Goal: Information Seeking & Learning: Stay updated

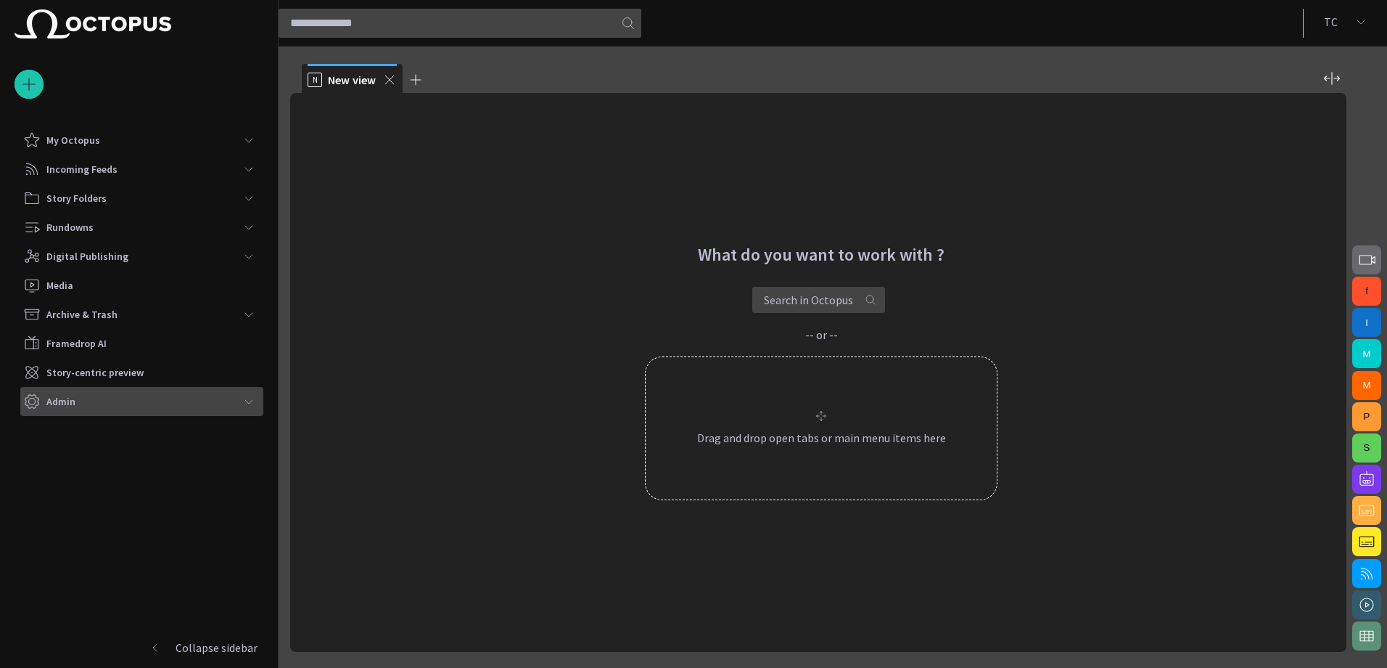
click at [70, 396] on p "Admin" at bounding box center [60, 401] width 29 height 15
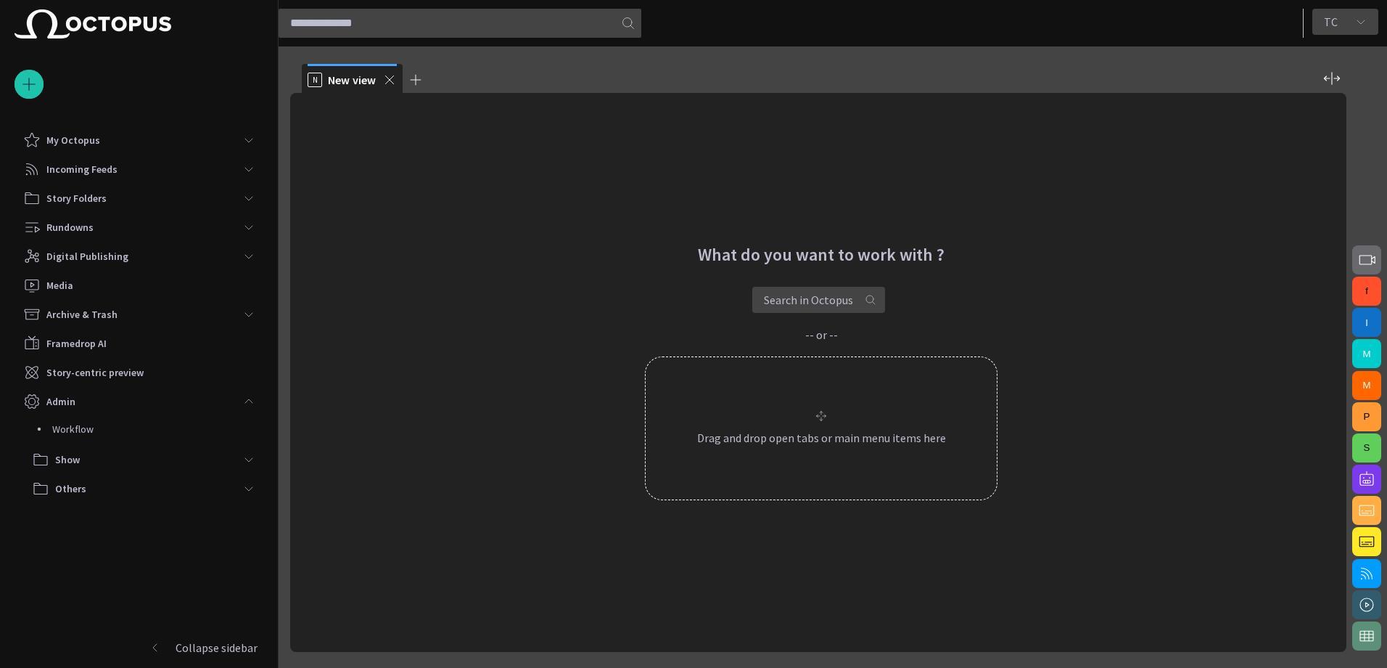
click at [1362, 26] on span "button" at bounding box center [1362, 22] width 12 height 12
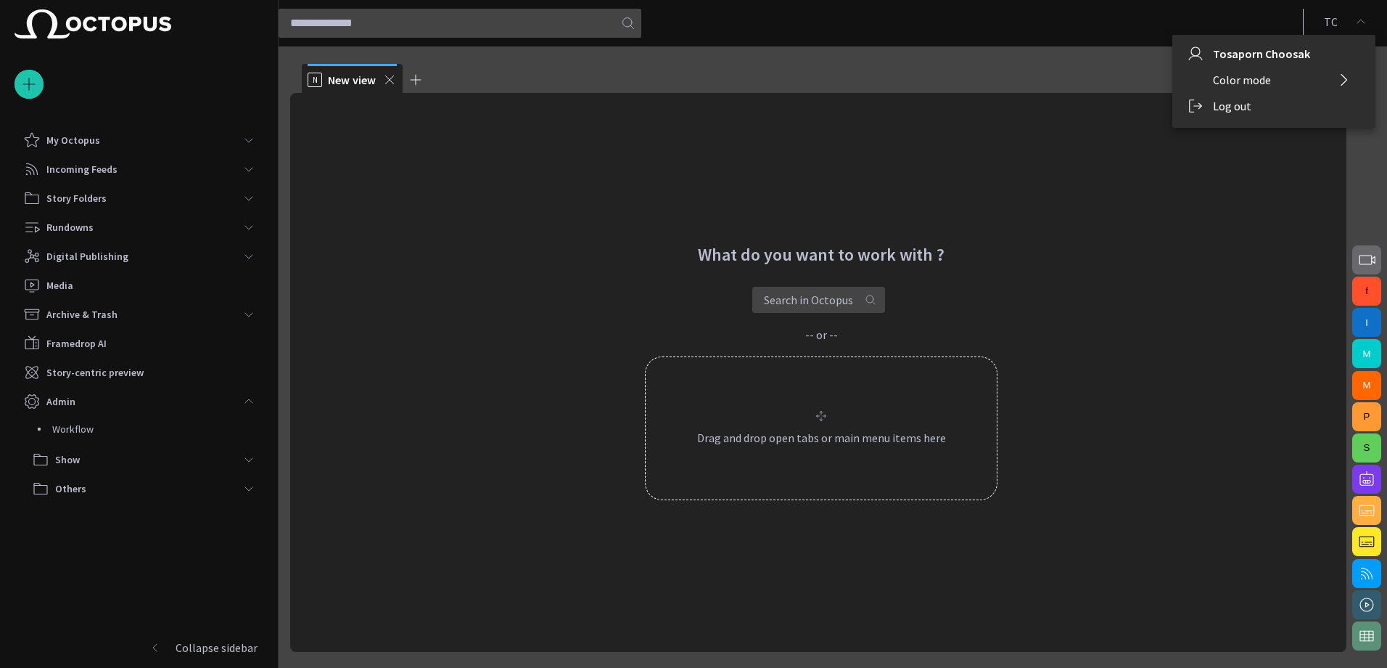
click at [1218, 104] on li "Log out" at bounding box center [1274, 106] width 203 height 26
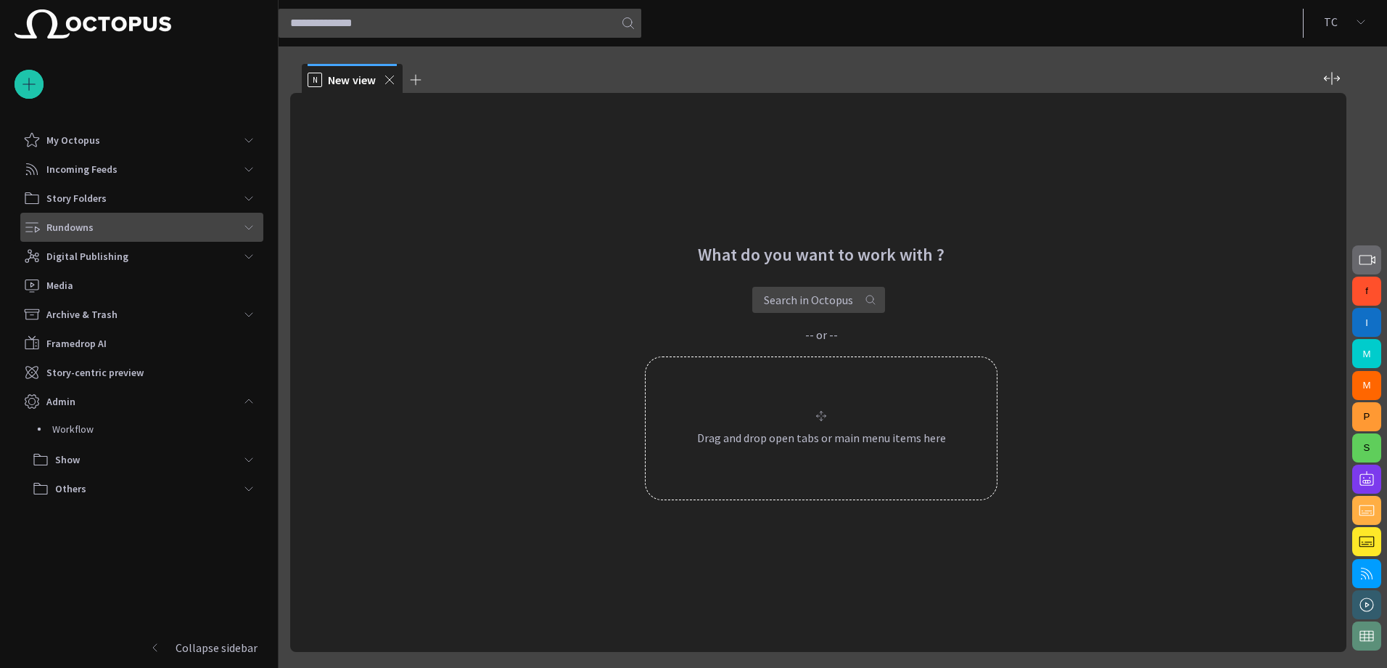
click at [253, 221] on span "main menu" at bounding box center [249, 227] width 12 height 12
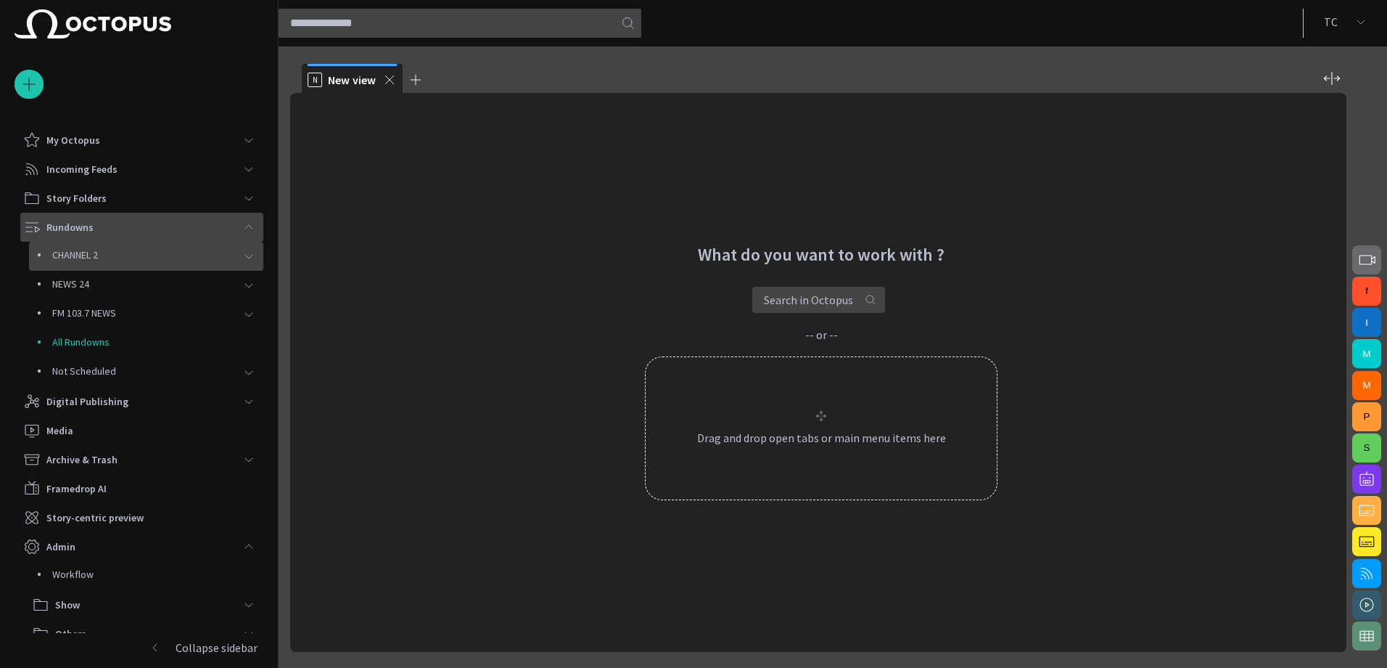
click at [226, 252] on p "CHANNEL 2" at bounding box center [143, 254] width 182 height 15
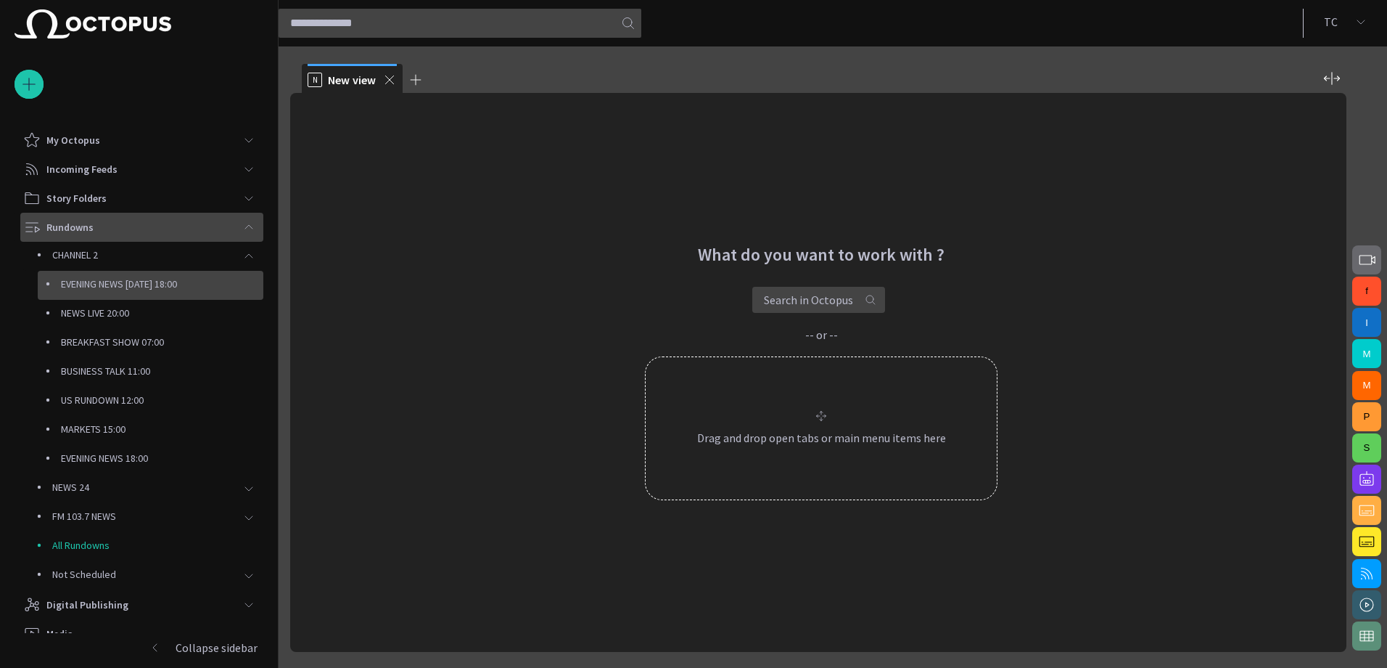
click at [173, 281] on p "EVENING NEWS [DATE] 18:00" at bounding box center [162, 283] width 202 height 15
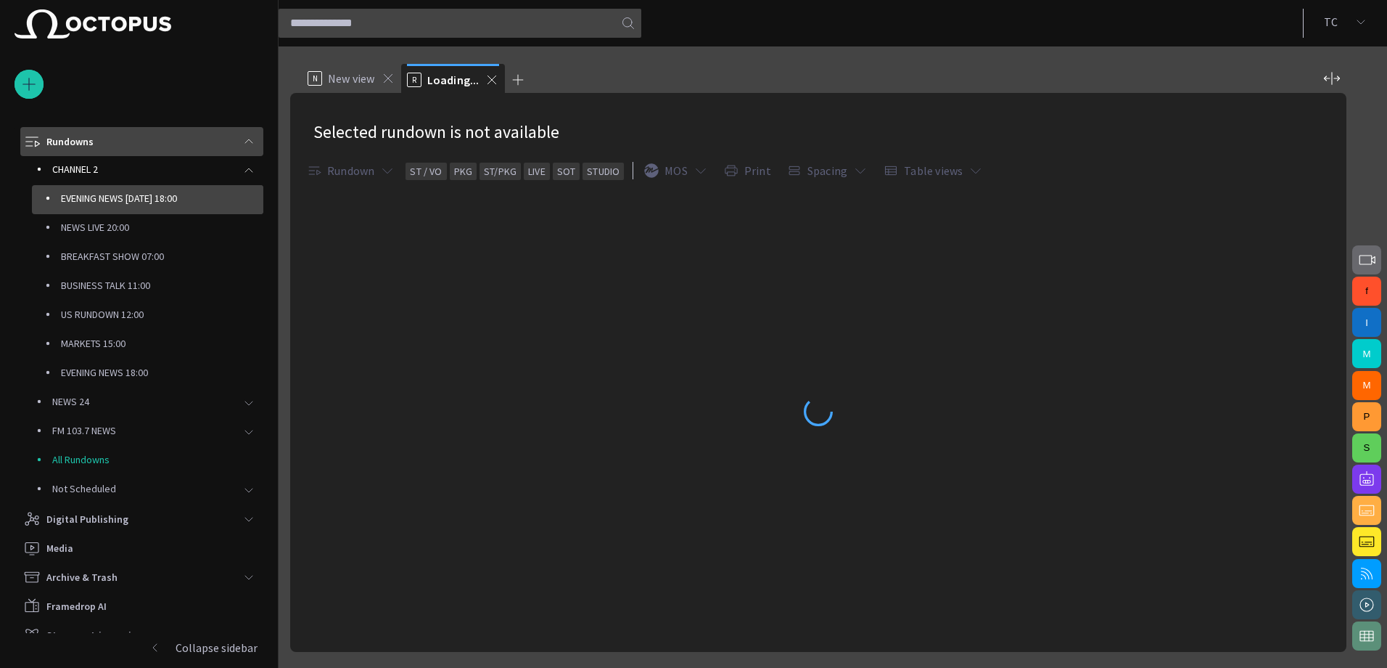
scroll to position [87, 0]
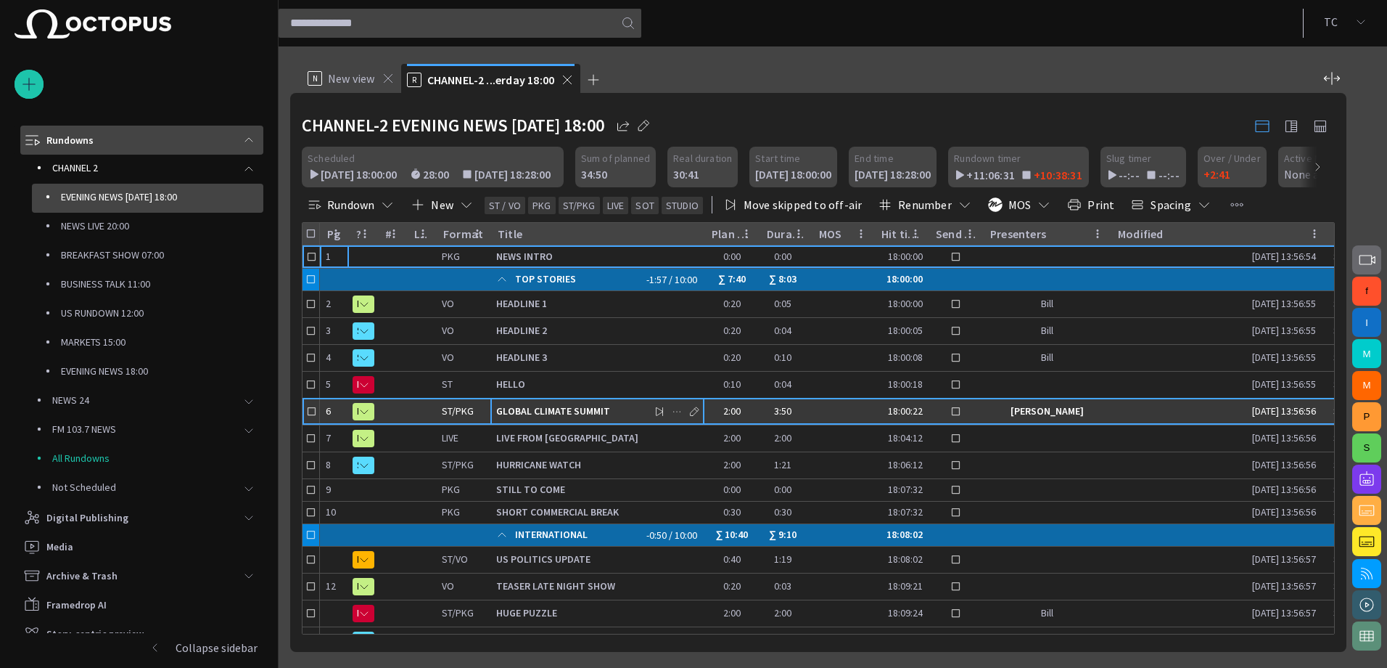
click at [528, 413] on span "GLOBAL CLIMATE SUMMIT" at bounding box center [597, 411] width 202 height 14
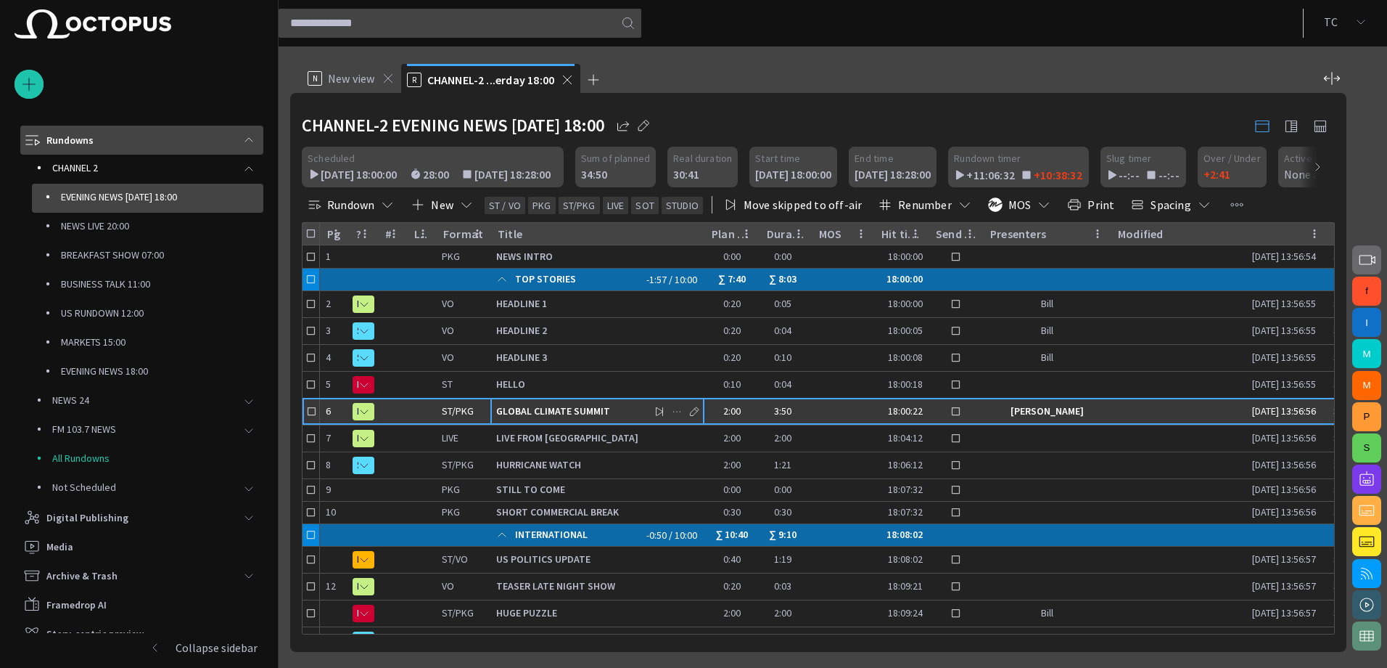
click at [528, 413] on span "GLOBAL CLIMATE SUMMIT" at bounding box center [597, 411] width 202 height 14
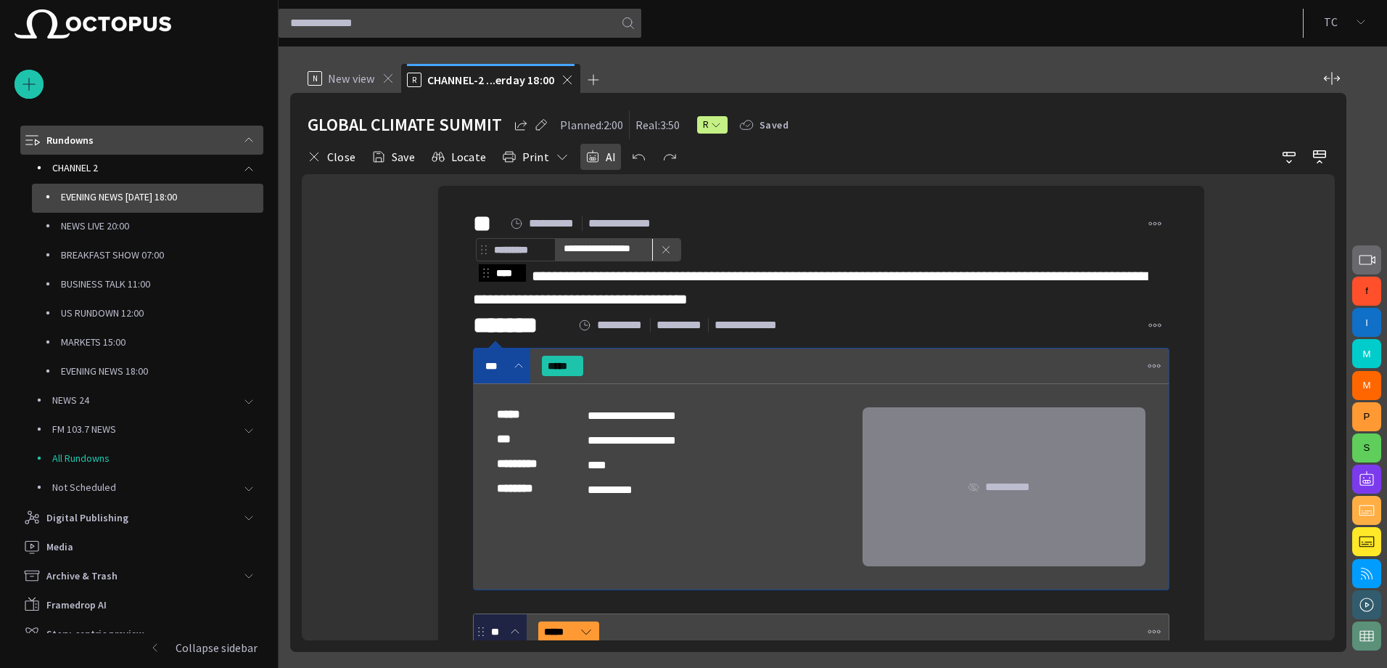
click at [597, 158] on button "AI" at bounding box center [601, 157] width 41 height 26
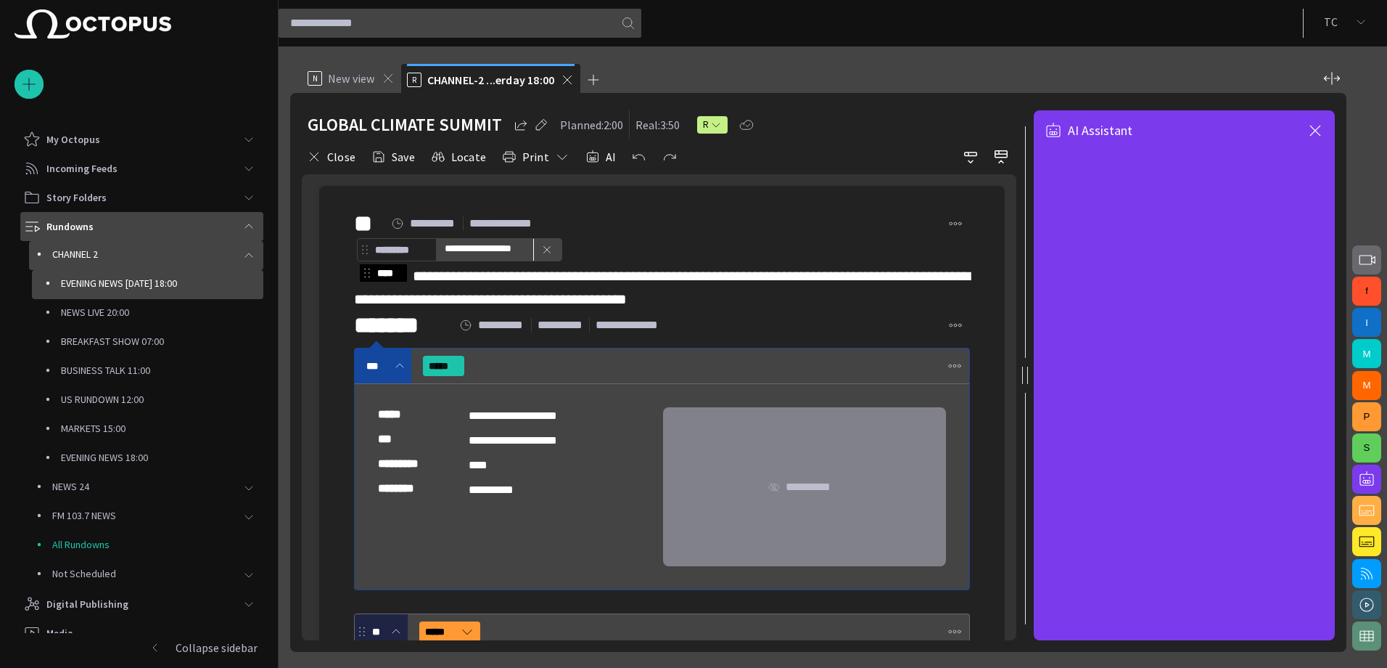
scroll to position [0, 0]
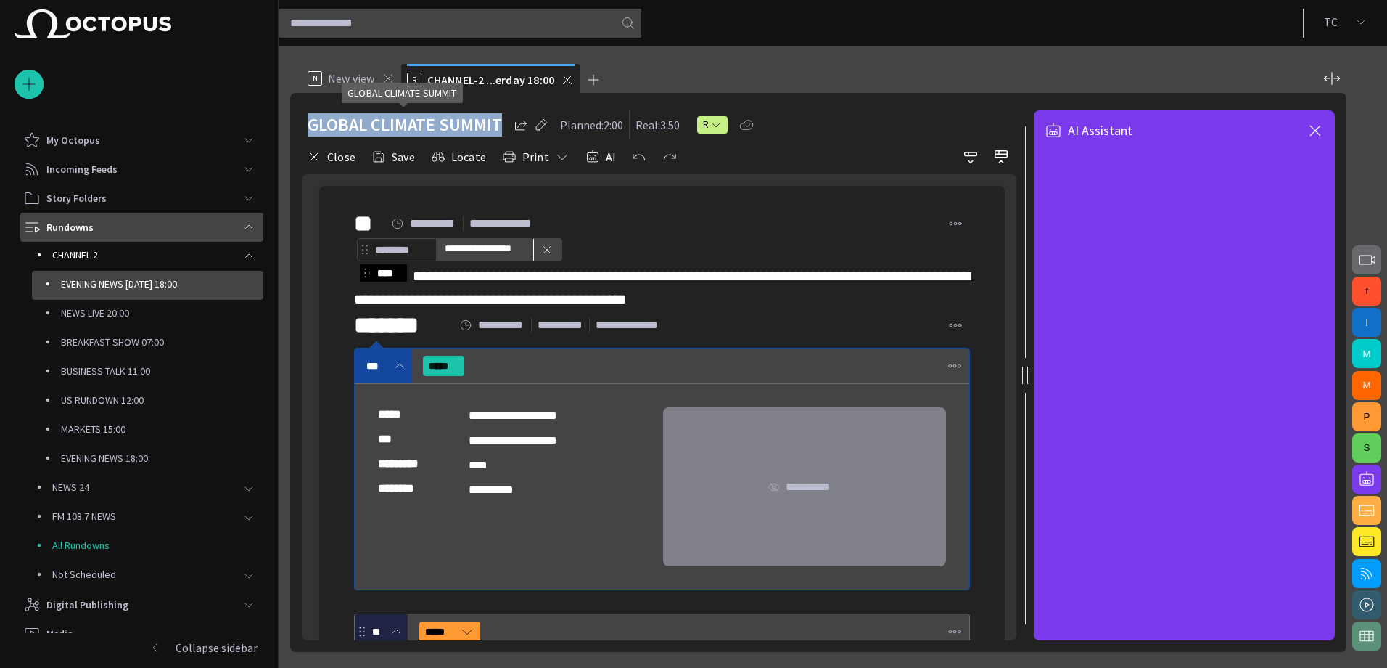
drag, startPoint x: 502, startPoint y: 125, endPoint x: 313, endPoint y: 125, distance: 189.4
click at [313, 125] on div "GLOBAL CLIMATE SUMMIT" at bounding box center [428, 124] width 241 height 23
click at [909, 144] on div "Close Save Locate Print AI" at bounding box center [629, 156] width 654 height 35
click at [1323, 131] on span "button" at bounding box center [1315, 130] width 17 height 17
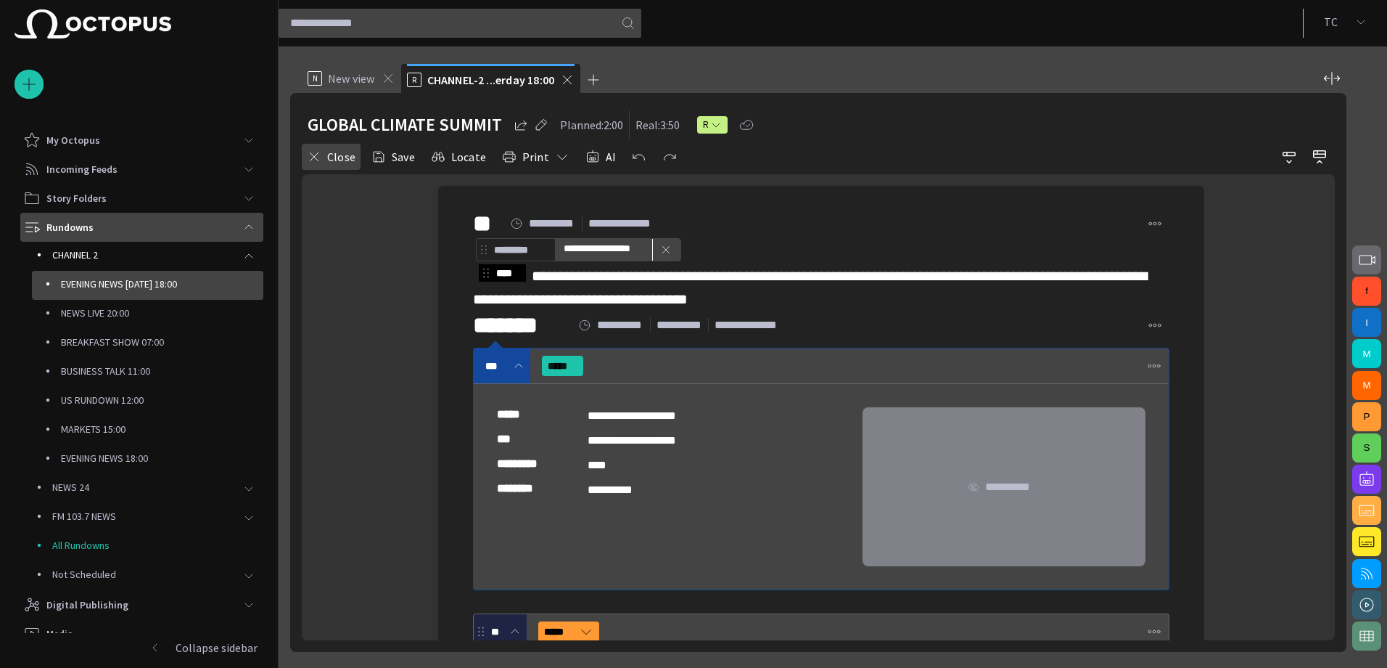
click at [335, 158] on button "Close" at bounding box center [331, 157] width 59 height 26
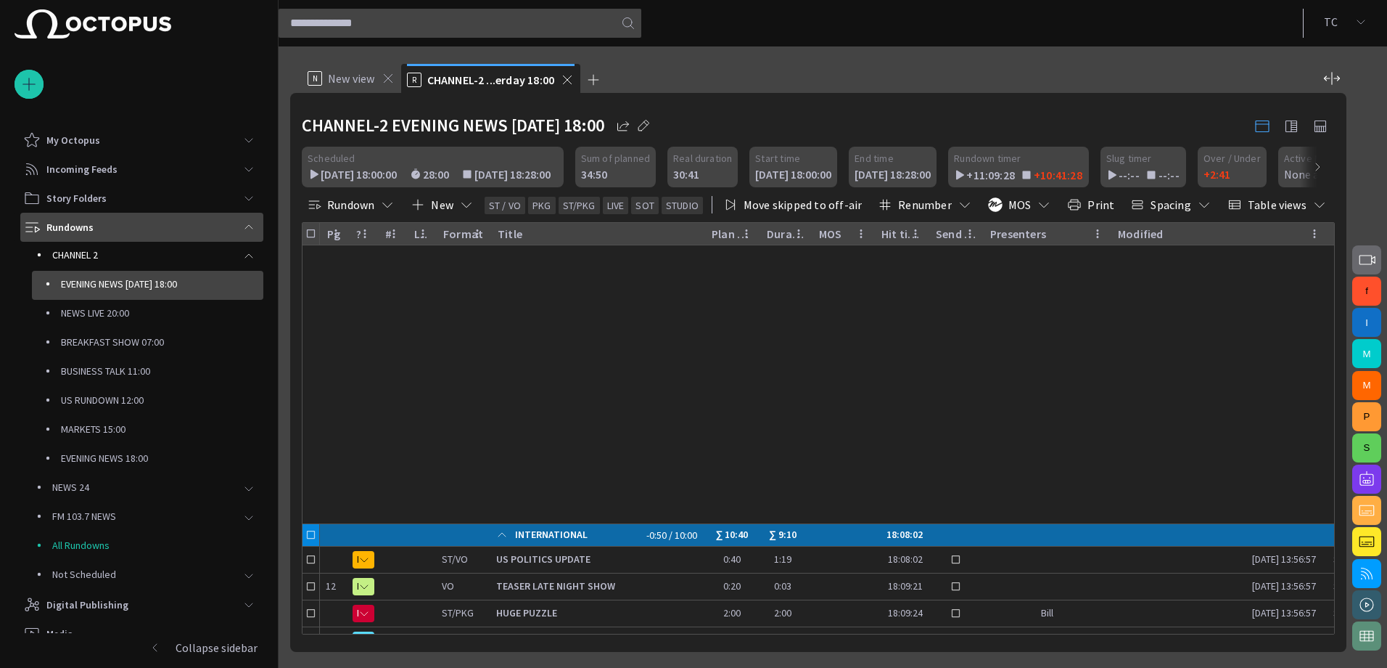
scroll to position [266, 0]
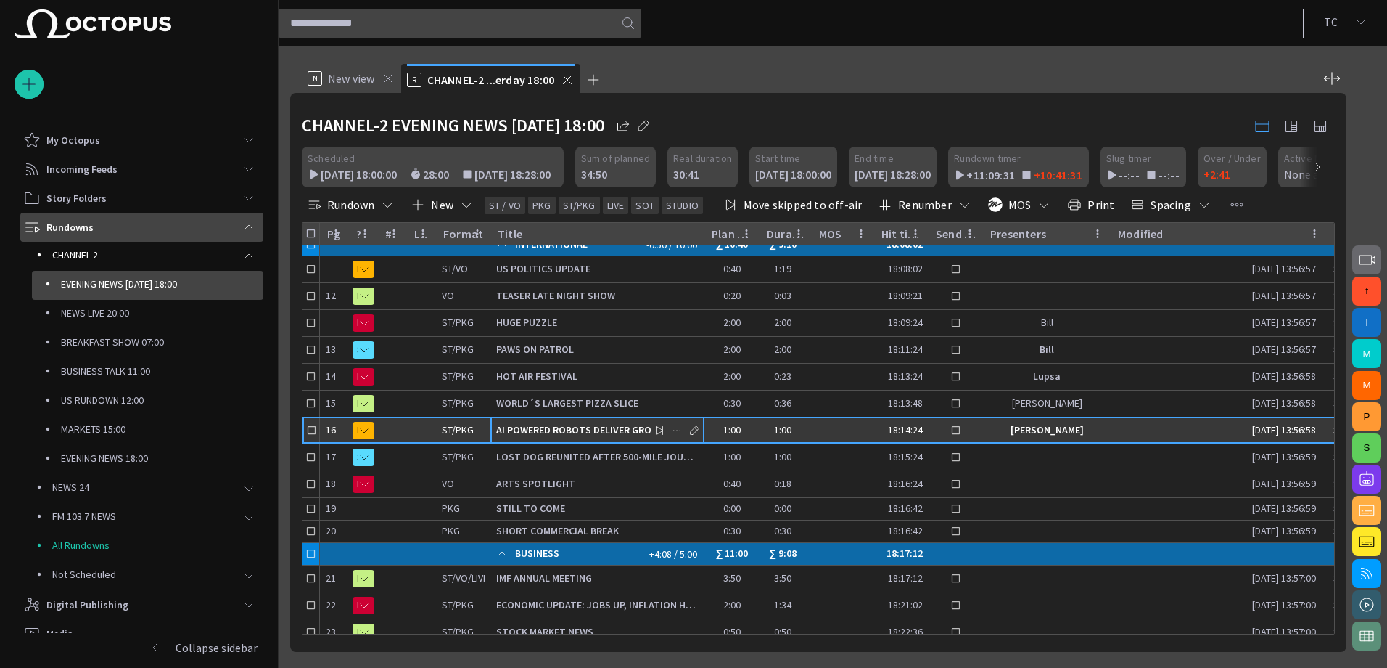
click at [563, 423] on span "AI POWERED ROBOTS DELIVER GROCERIES" at bounding box center [597, 430] width 202 height 14
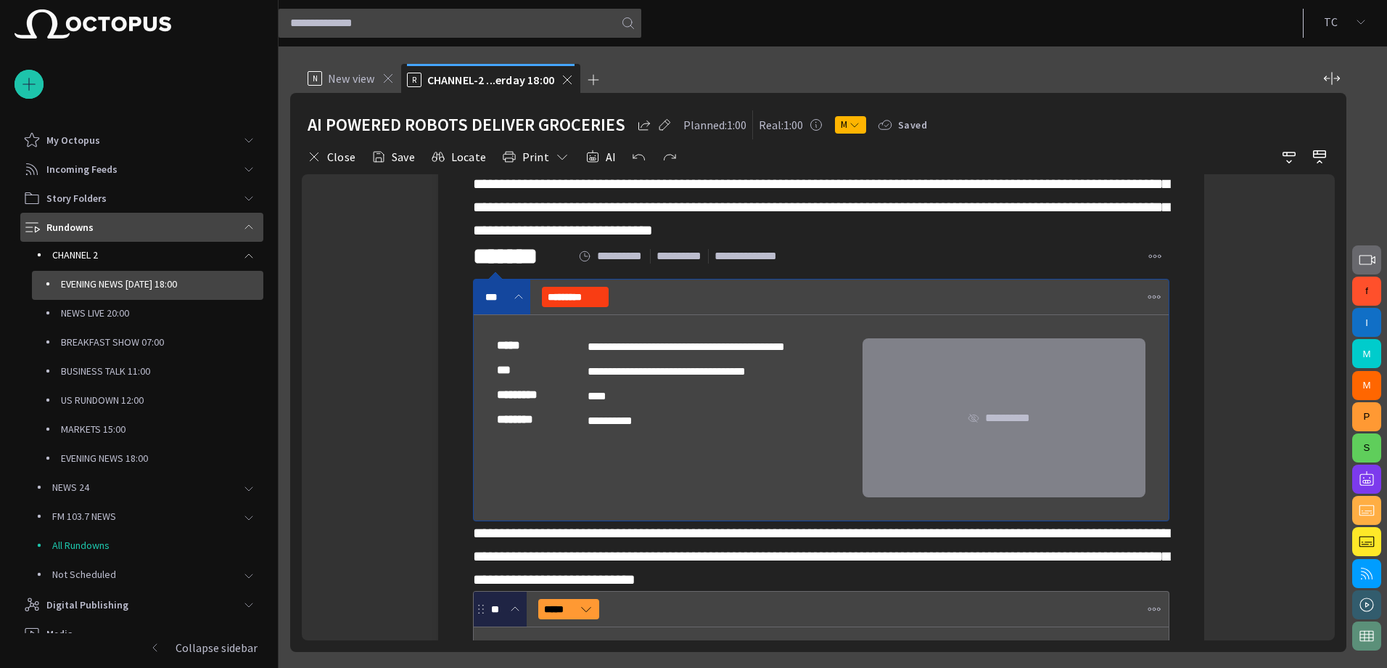
scroll to position [0, 0]
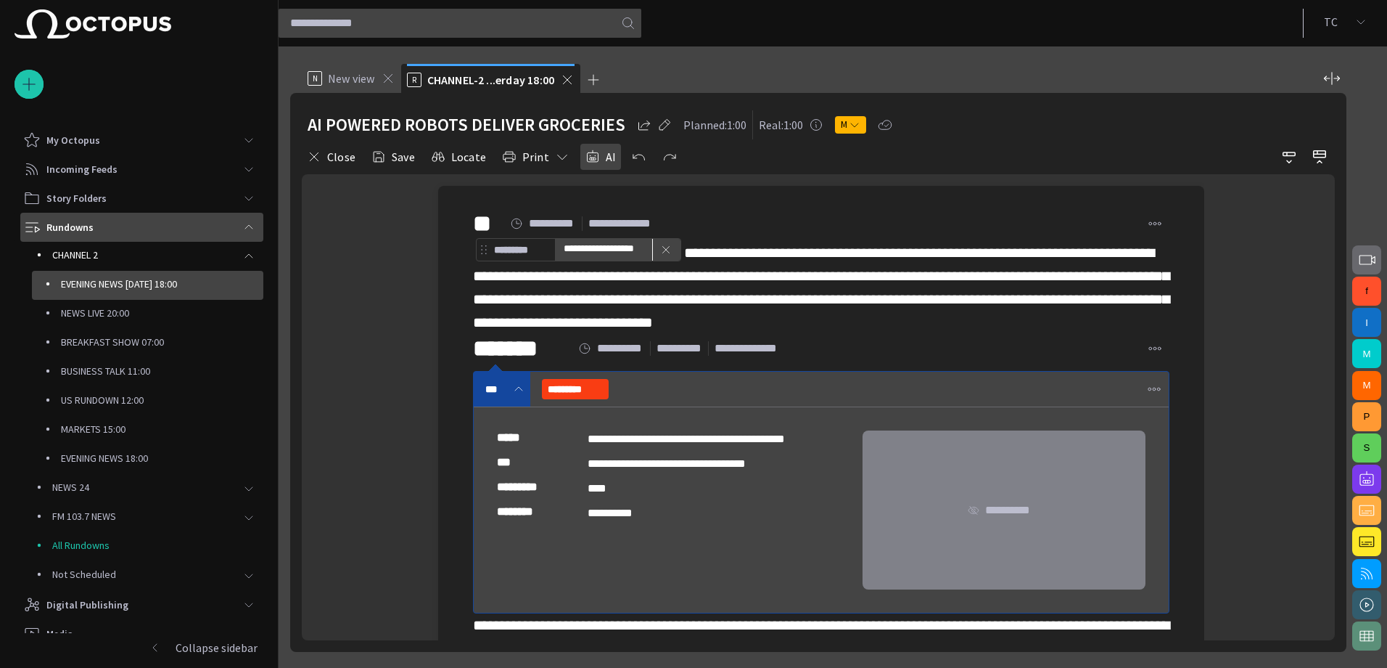
click at [595, 160] on span "button" at bounding box center [593, 156] width 15 height 15
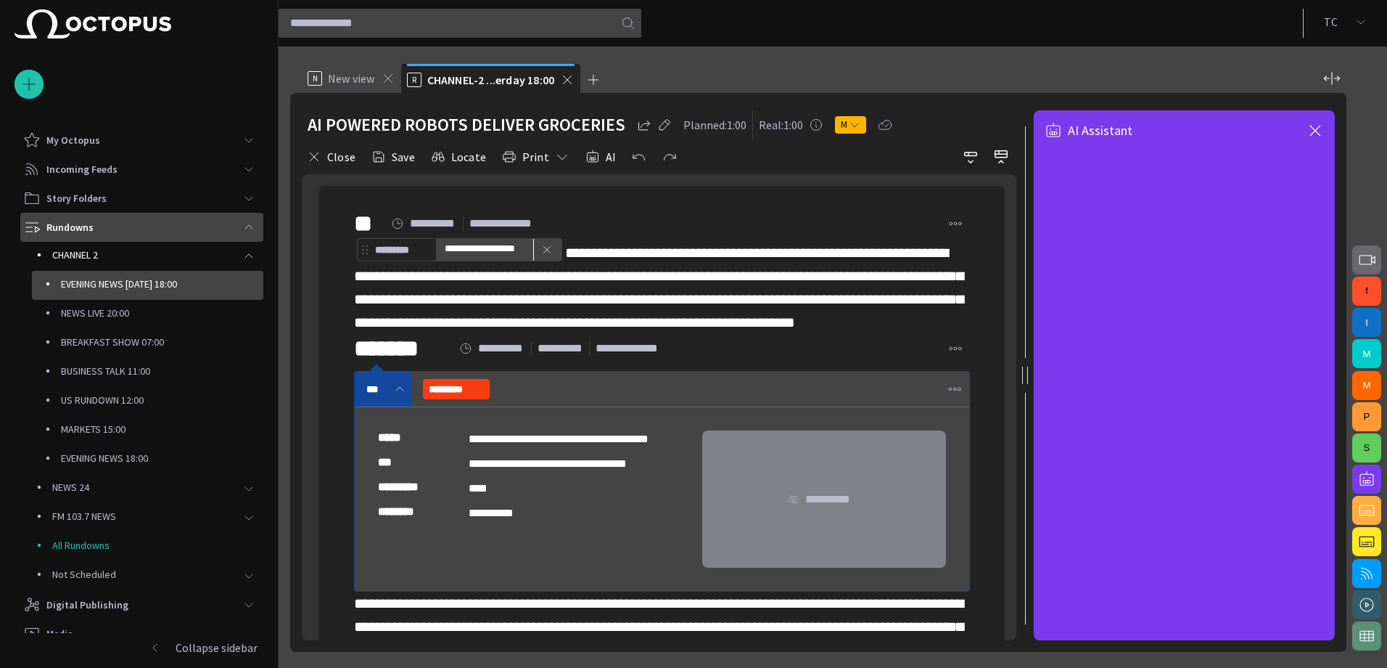
click at [335, 29] on input "text" at bounding box center [446, 23] width 313 height 23
type input "*"
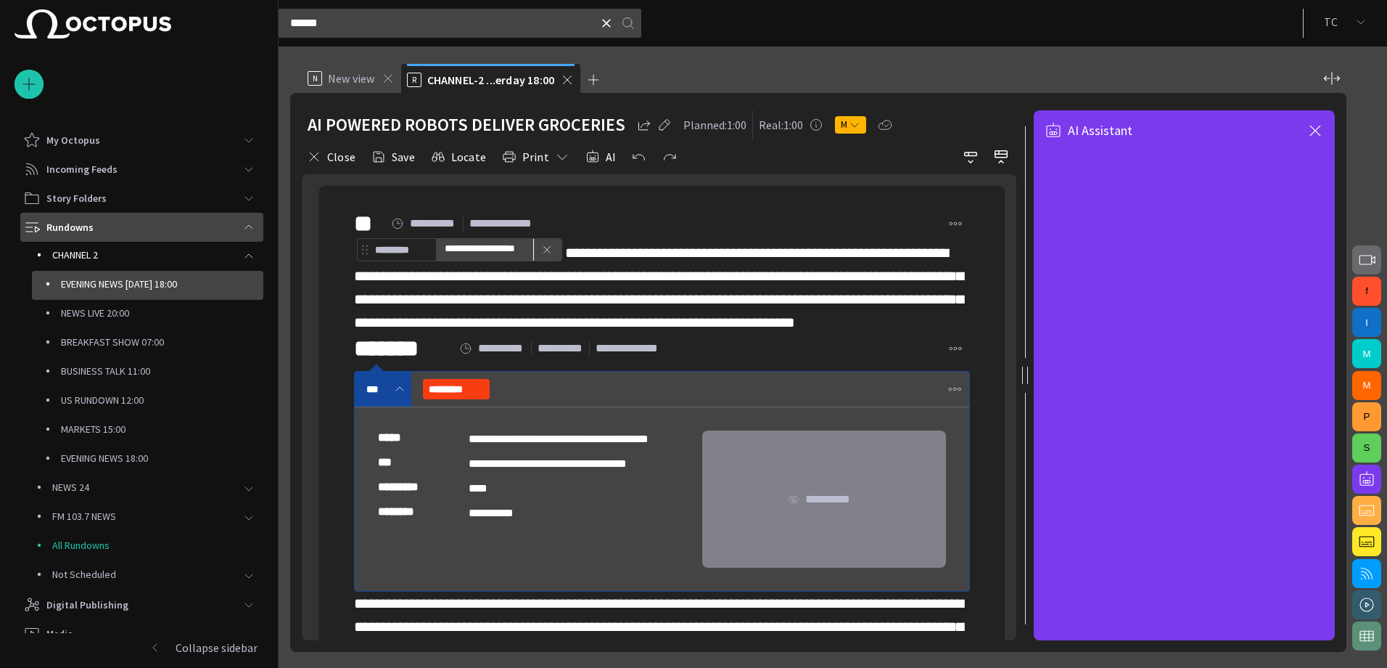
type input "******"
click at [638, 26] on button "button" at bounding box center [628, 23] width 26 height 23
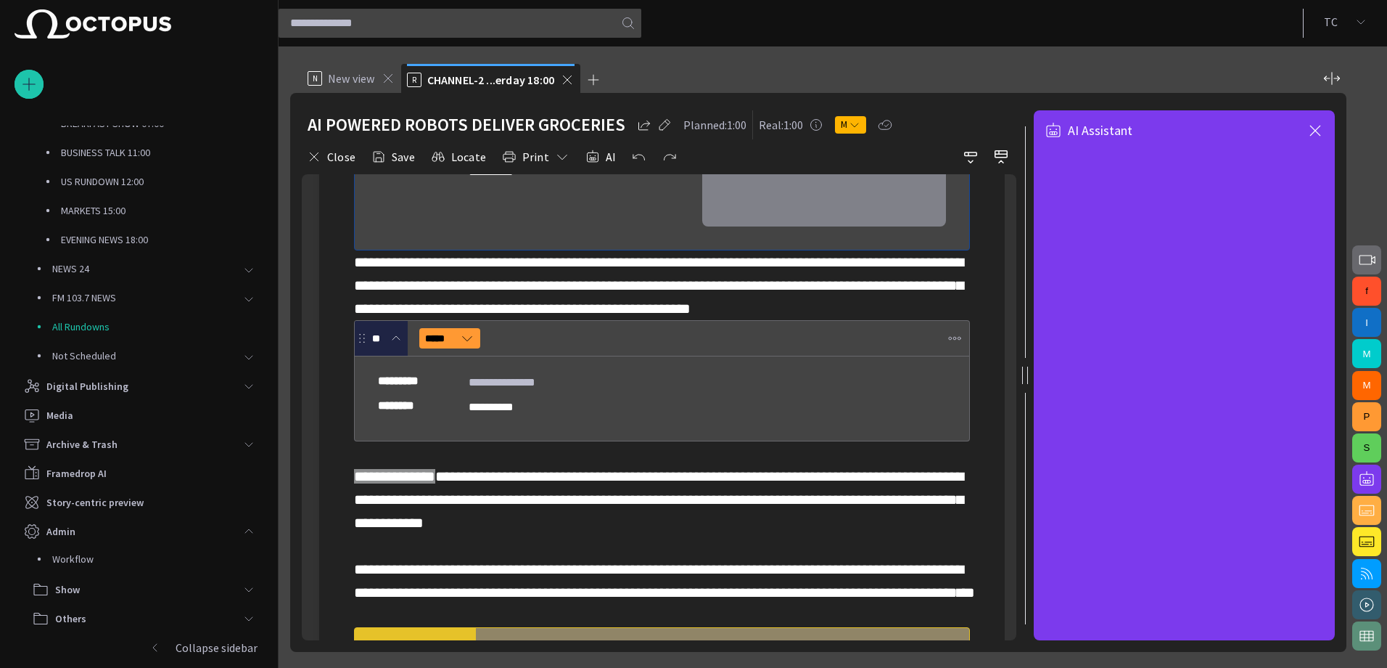
scroll to position [218, 0]
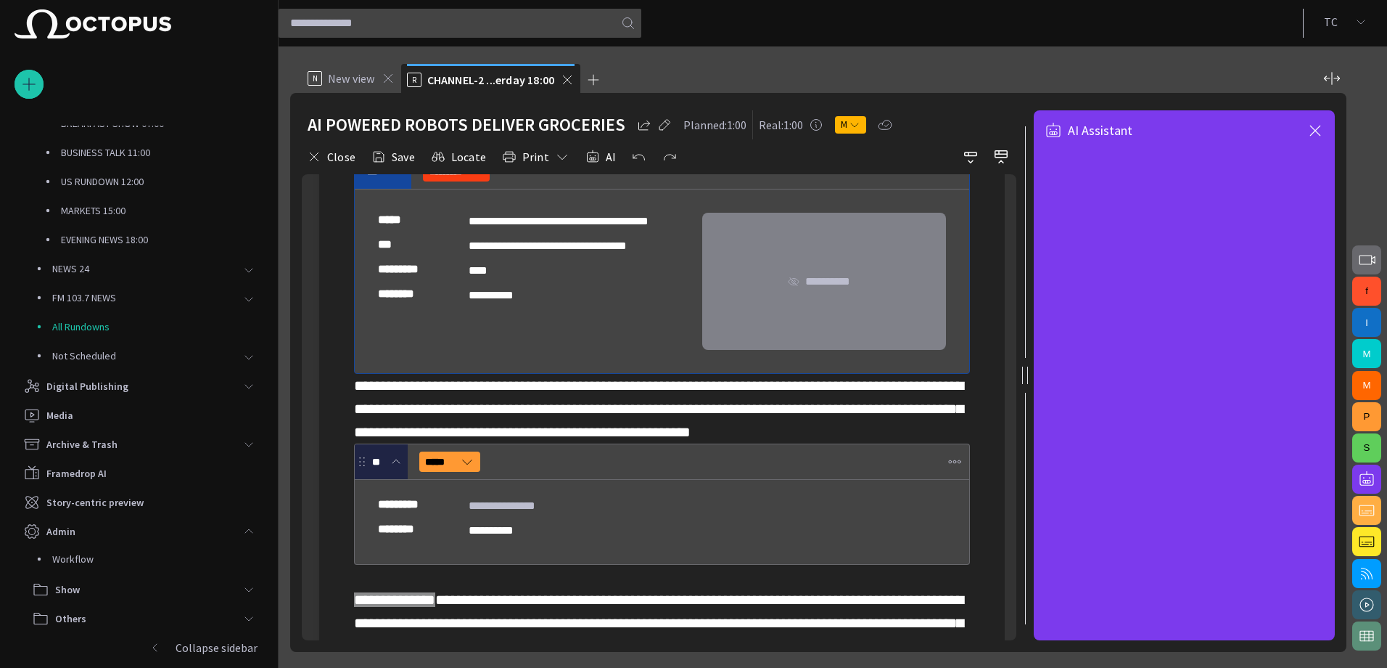
click at [1322, 133] on span "button" at bounding box center [1315, 130] width 17 height 17
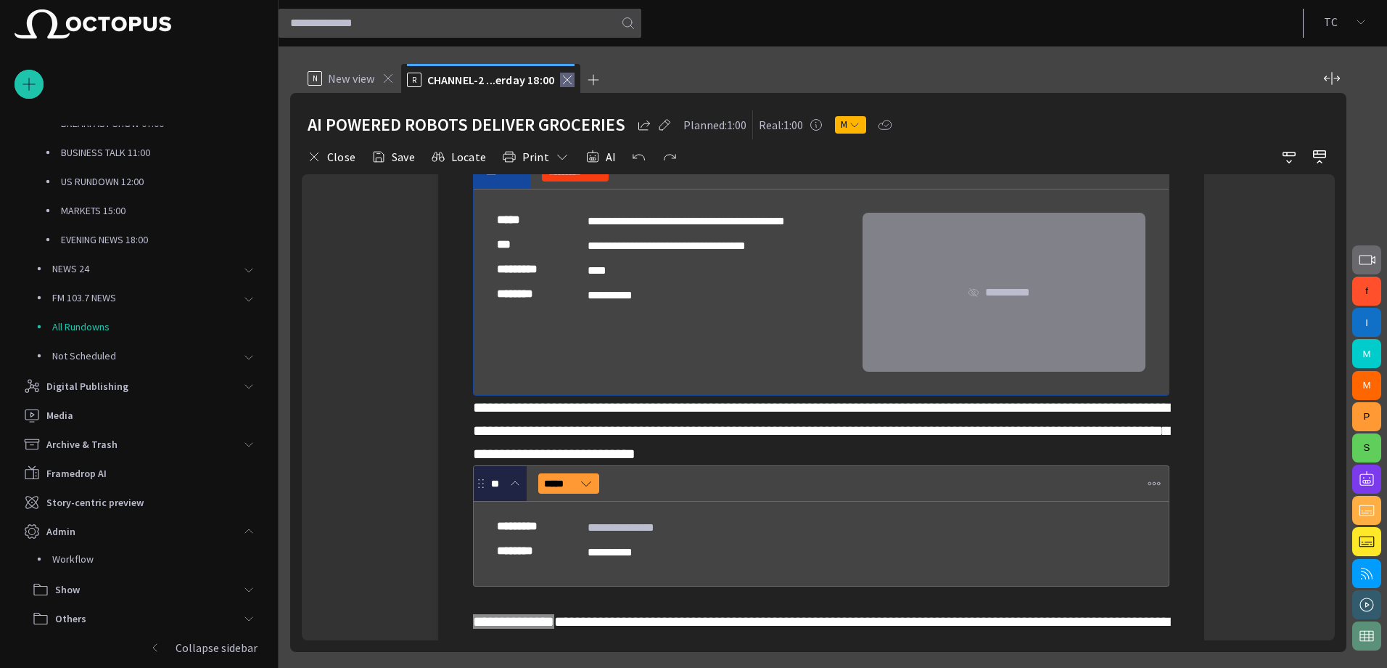
click at [565, 81] on span at bounding box center [567, 80] width 15 height 15
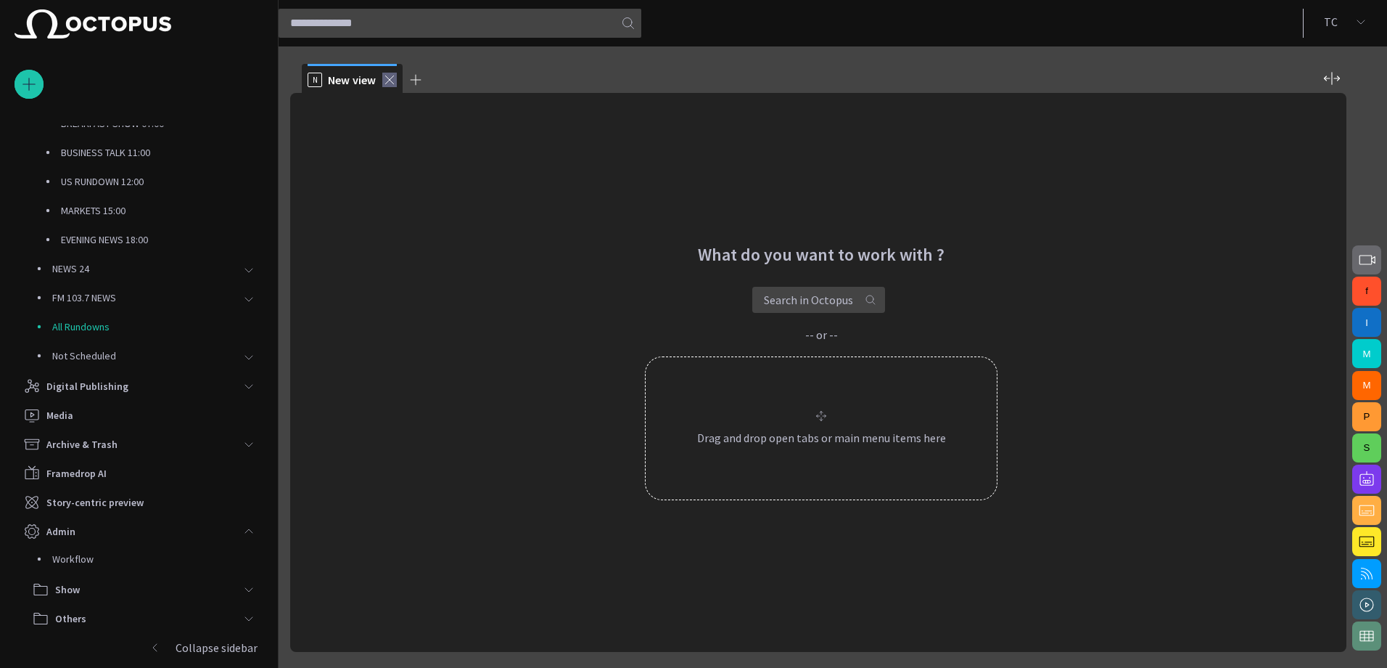
click at [393, 78] on span at bounding box center [389, 80] width 15 height 15
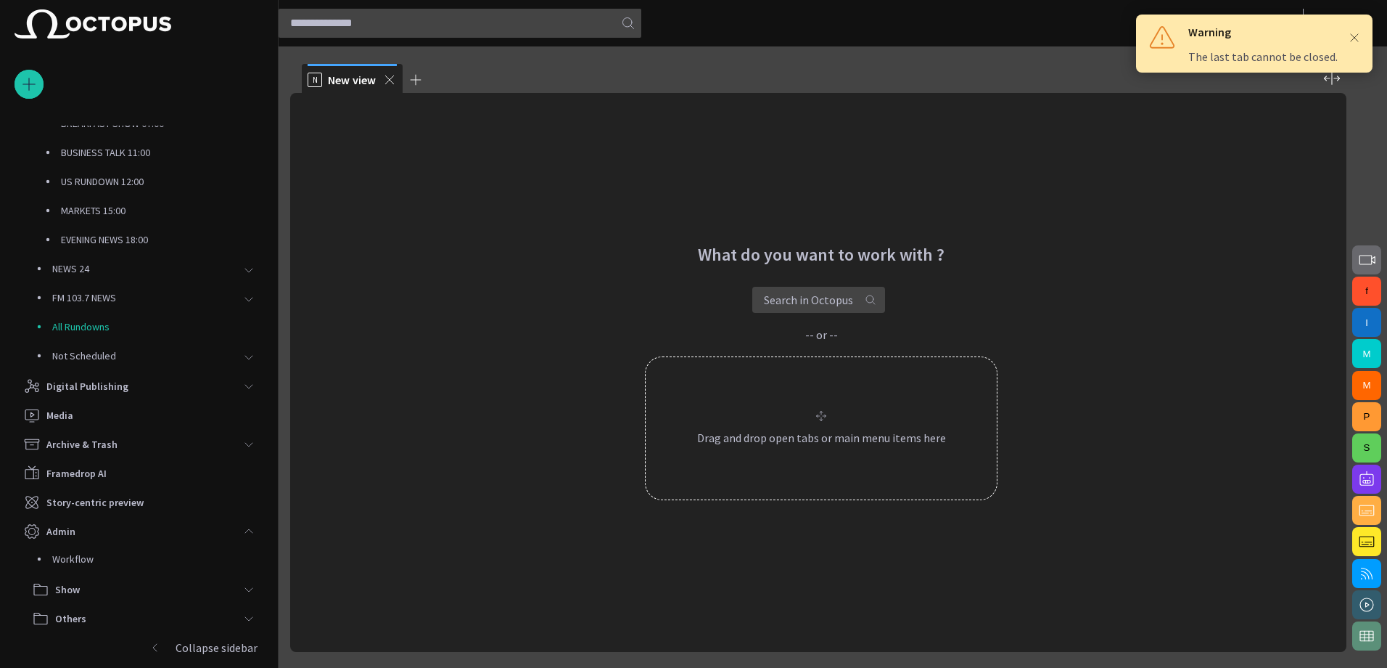
click at [1362, 36] on div "Warning The last tab cannot be closed." at bounding box center [1254, 44] width 237 height 58
click at [1358, 36] on span at bounding box center [1354, 37] width 13 height 13
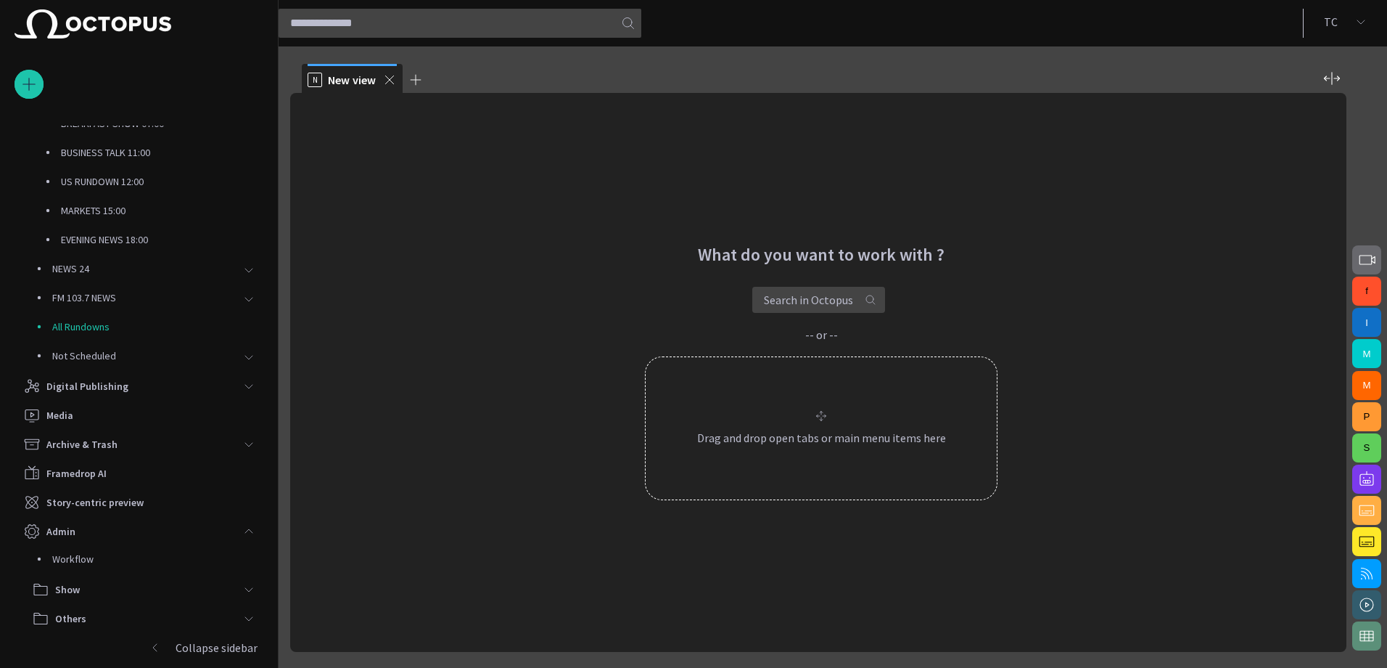
click at [417, 25] on input "text" at bounding box center [446, 23] width 313 height 23
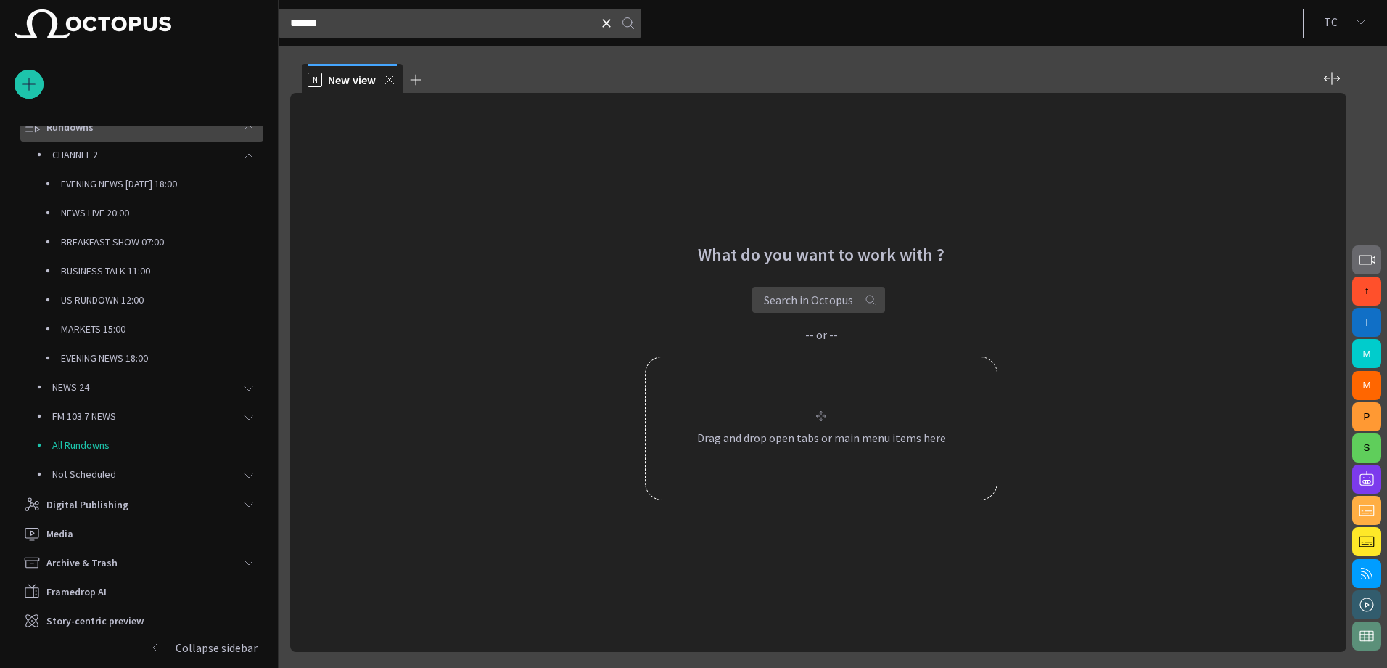
scroll to position [0, 0]
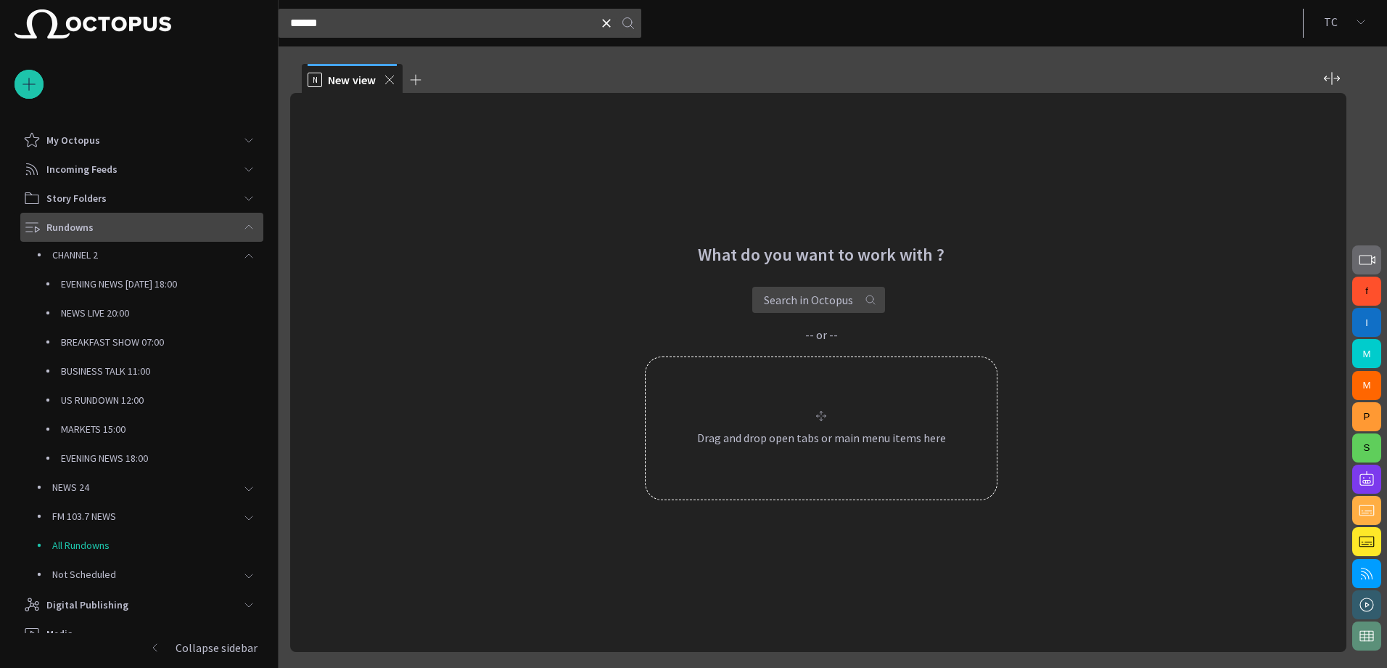
type input "******"
click at [631, 24] on span "button" at bounding box center [628, 23] width 15 height 15
click at [869, 299] on span "button" at bounding box center [871, 300] width 12 height 12
click at [408, 22] on input "text" at bounding box center [446, 23] width 313 height 23
type input "*"
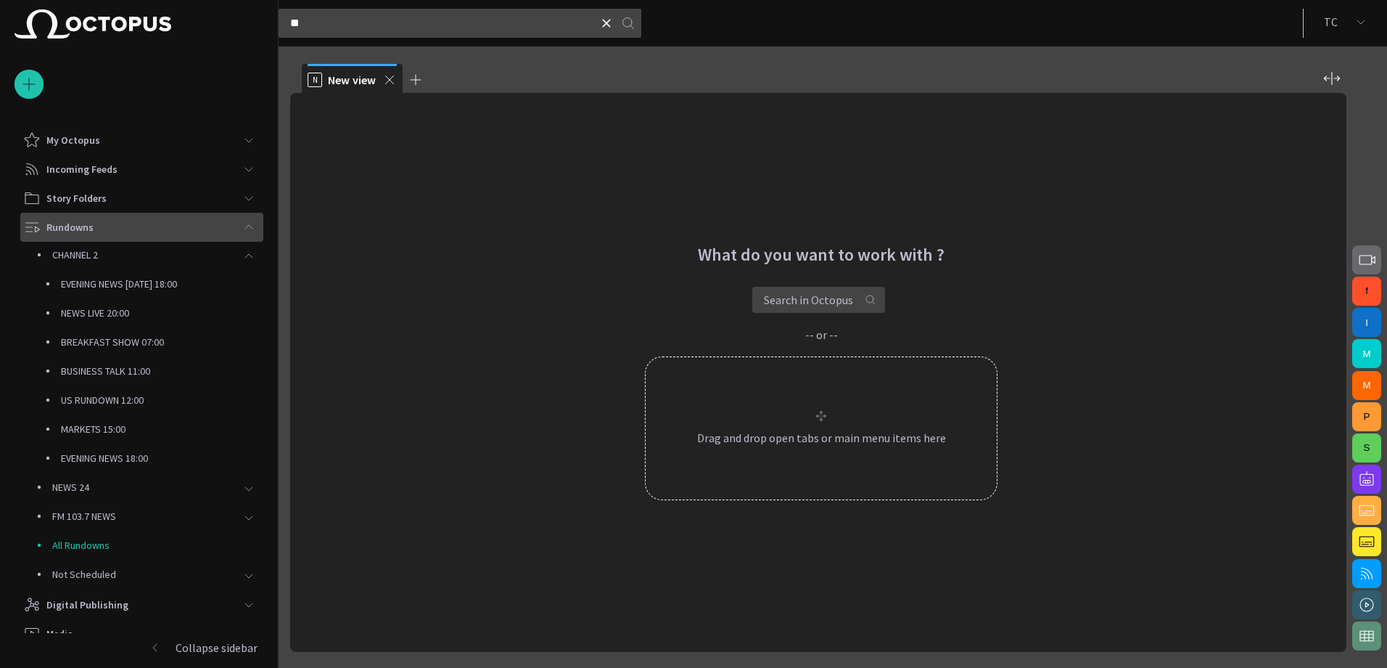
type input "*"
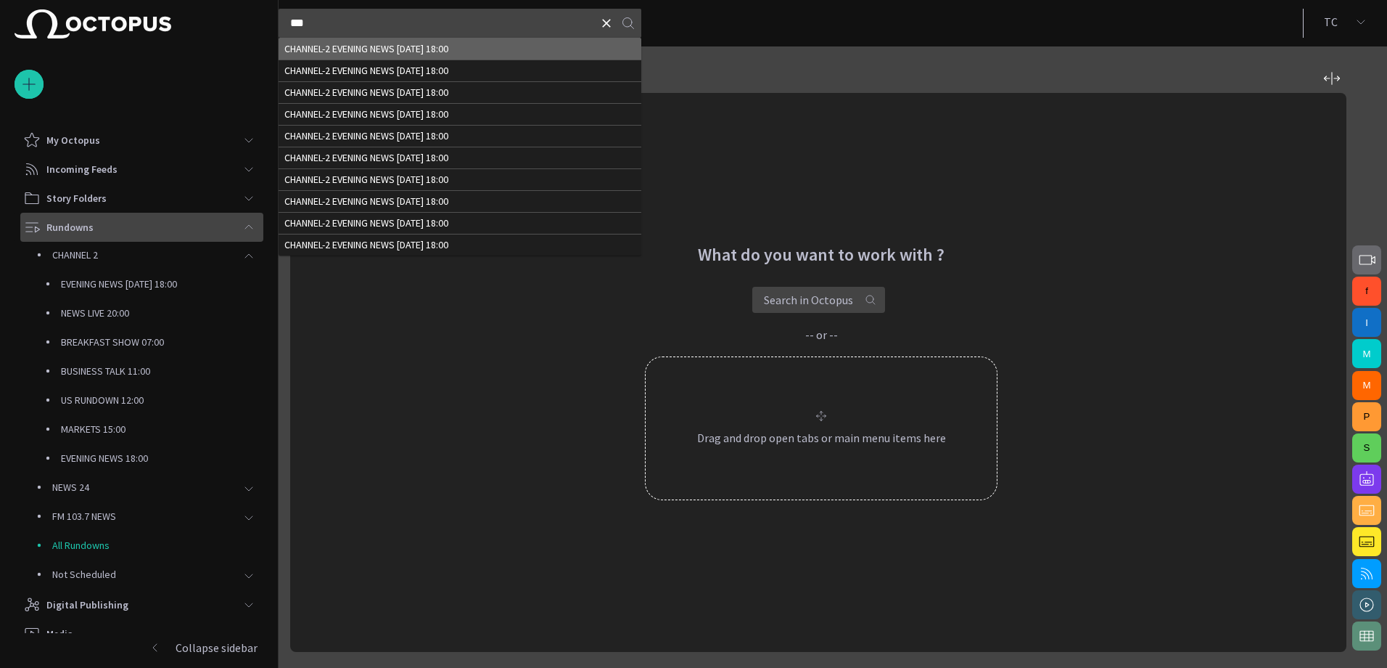
click at [440, 52] on td "CHANNEL-2 EVENING NEWS [DATE] 18:00" at bounding box center [460, 49] width 363 height 22
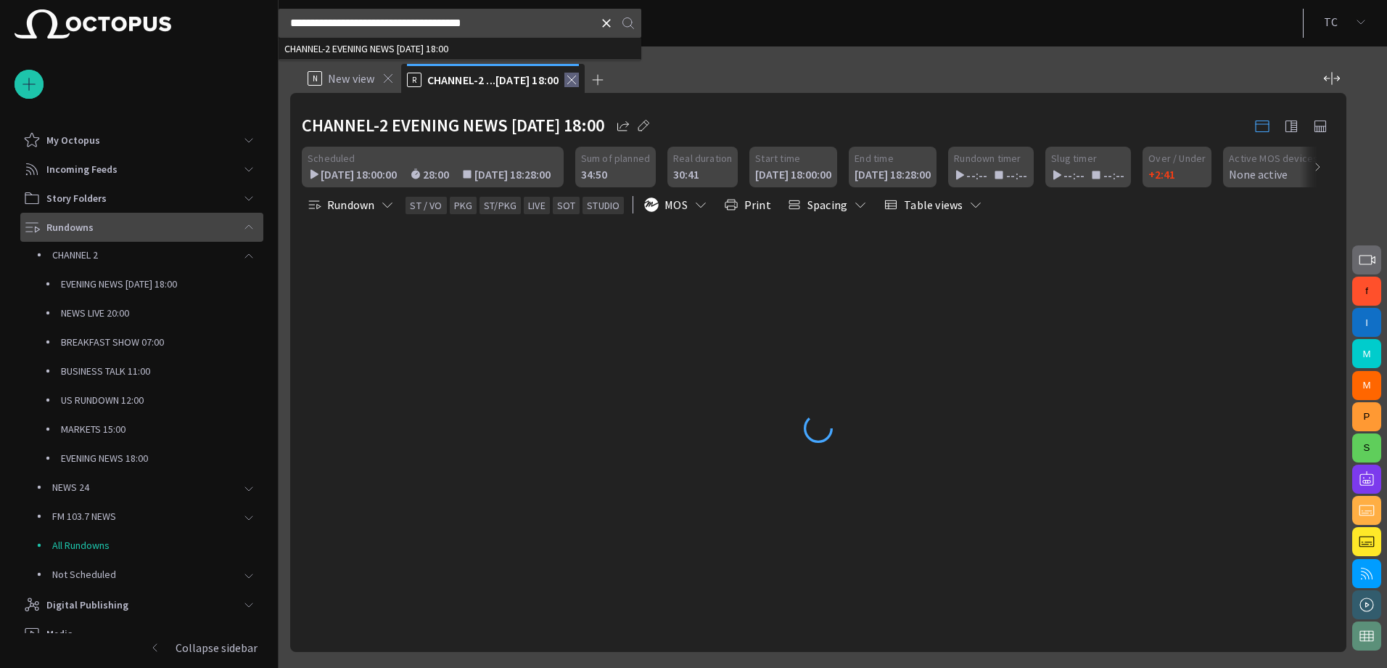
type input "**********"
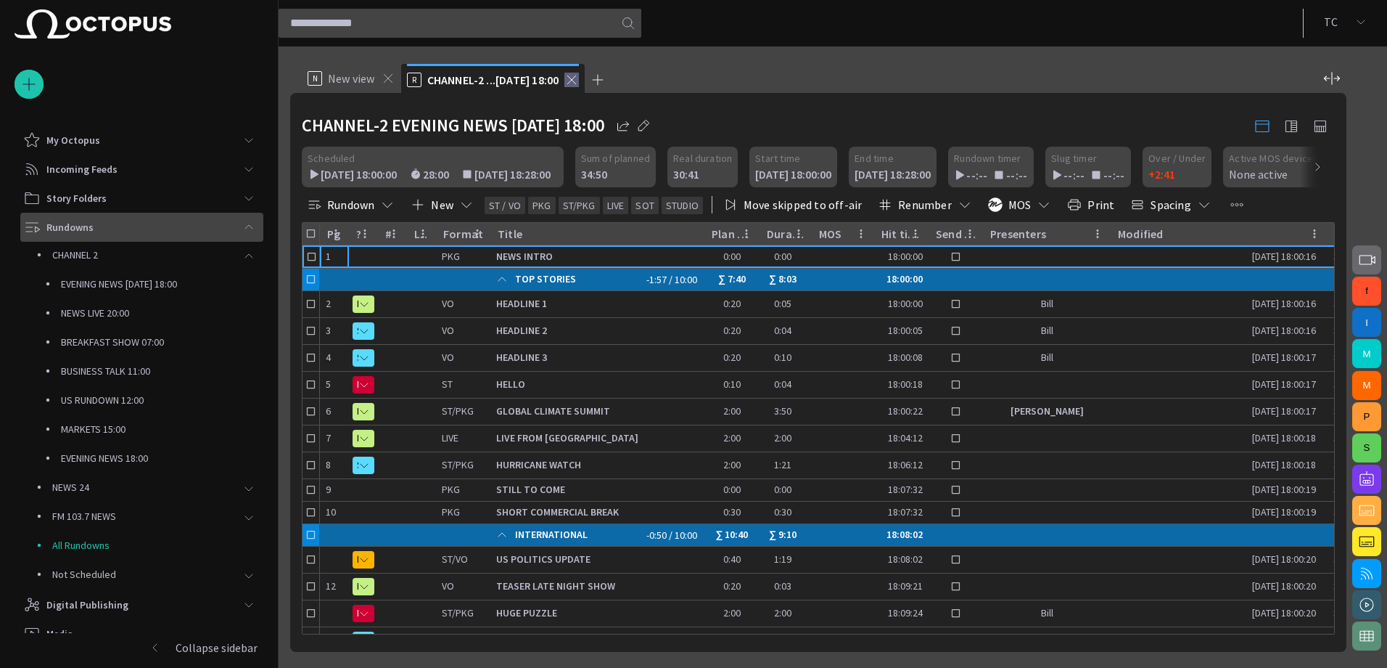
click at [573, 78] on span at bounding box center [572, 80] width 15 height 15
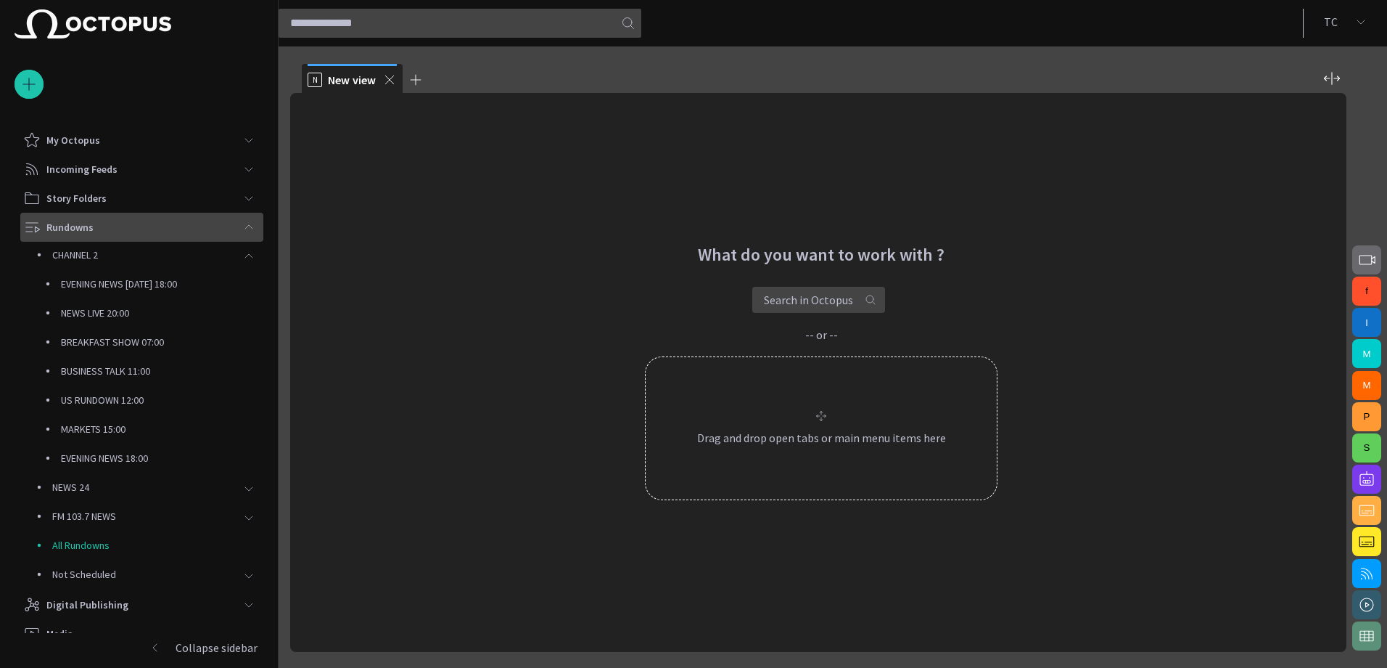
click at [416, 21] on input "text" at bounding box center [446, 23] width 313 height 23
type input "******"
click at [249, 222] on span "main menu" at bounding box center [249, 227] width 12 height 12
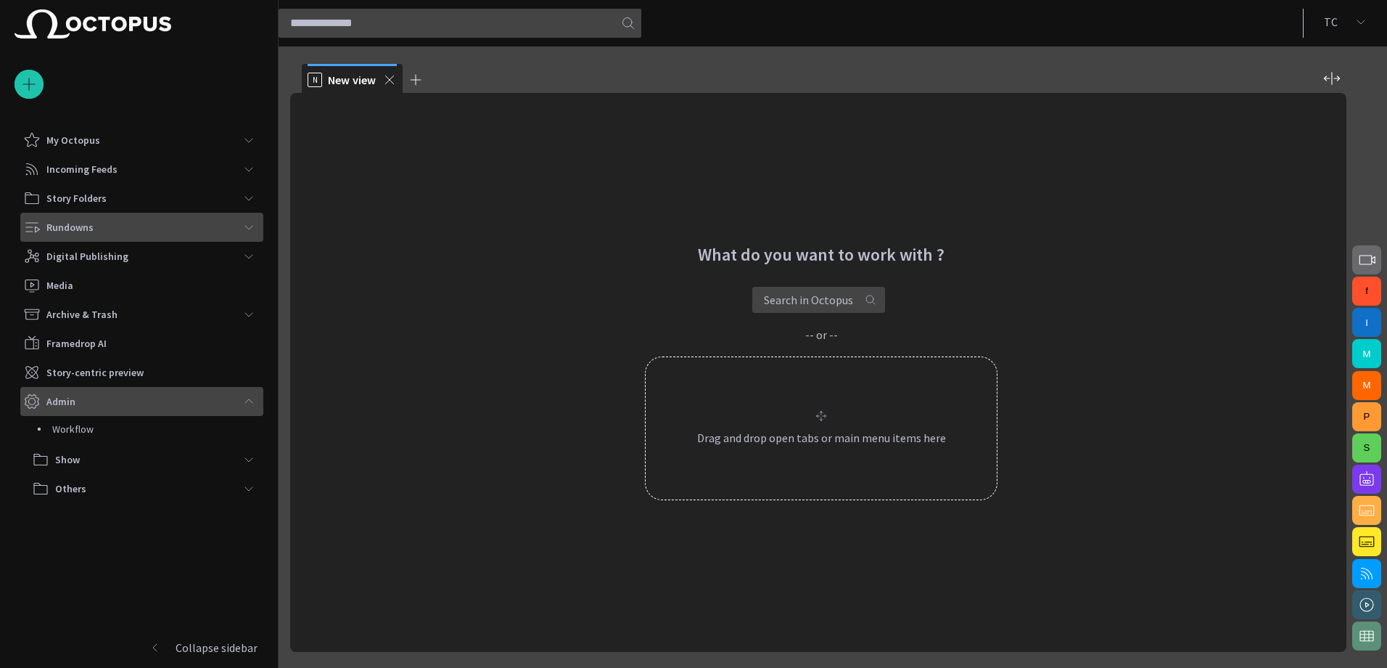
click at [251, 408] on div "main menu" at bounding box center [248, 401] width 29 height 29
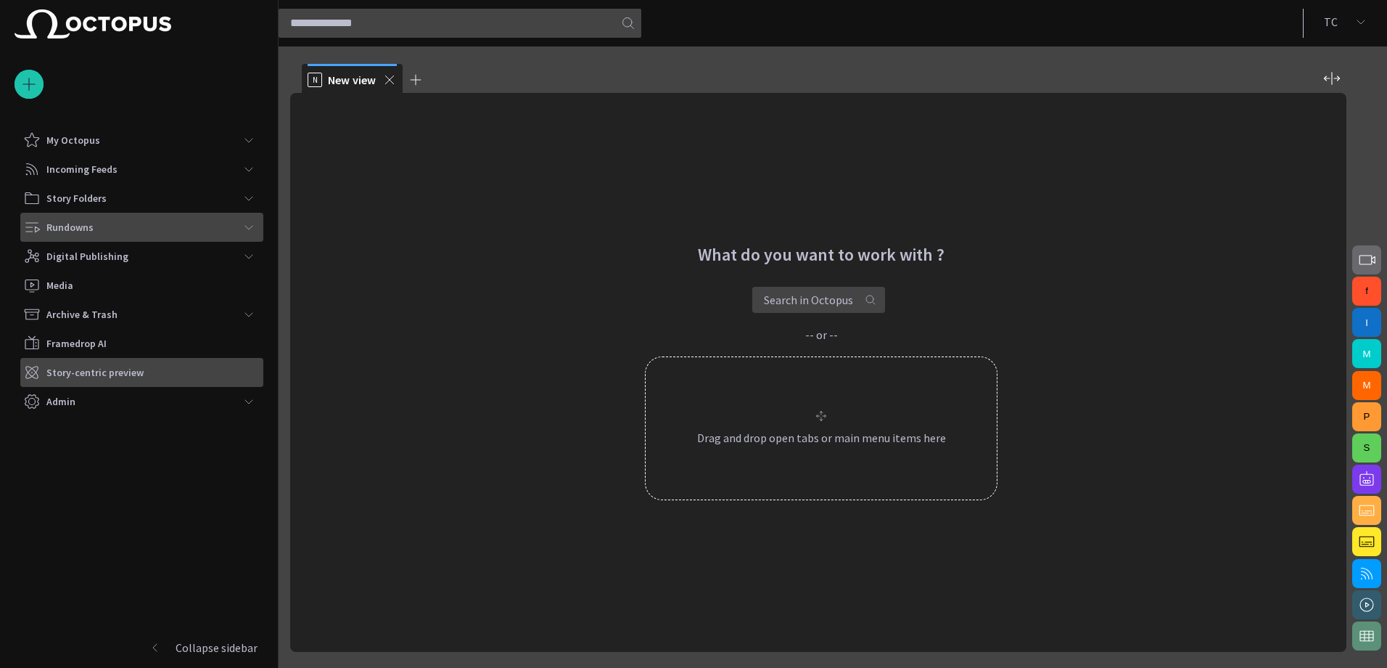
click at [162, 371] on div "Story-centric preview" at bounding box center [143, 372] width 240 height 23
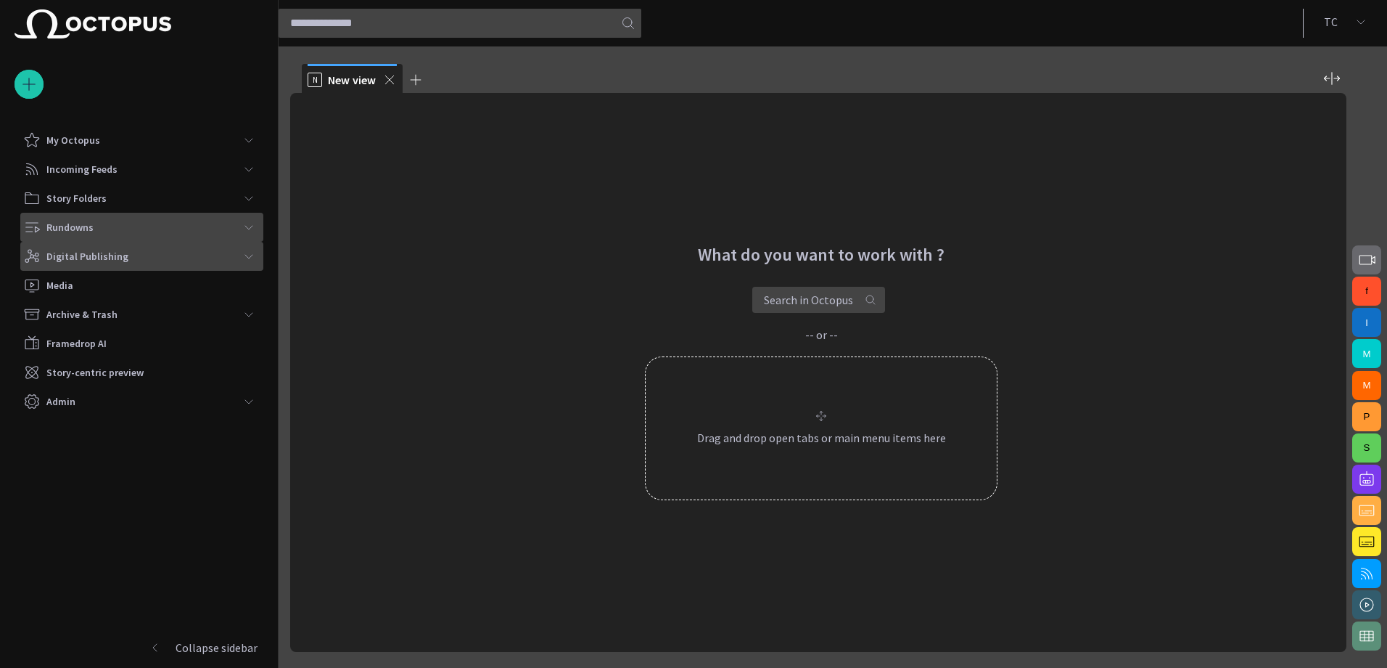
click at [227, 259] on div "Digital Publishing" at bounding box center [128, 256] width 211 height 23
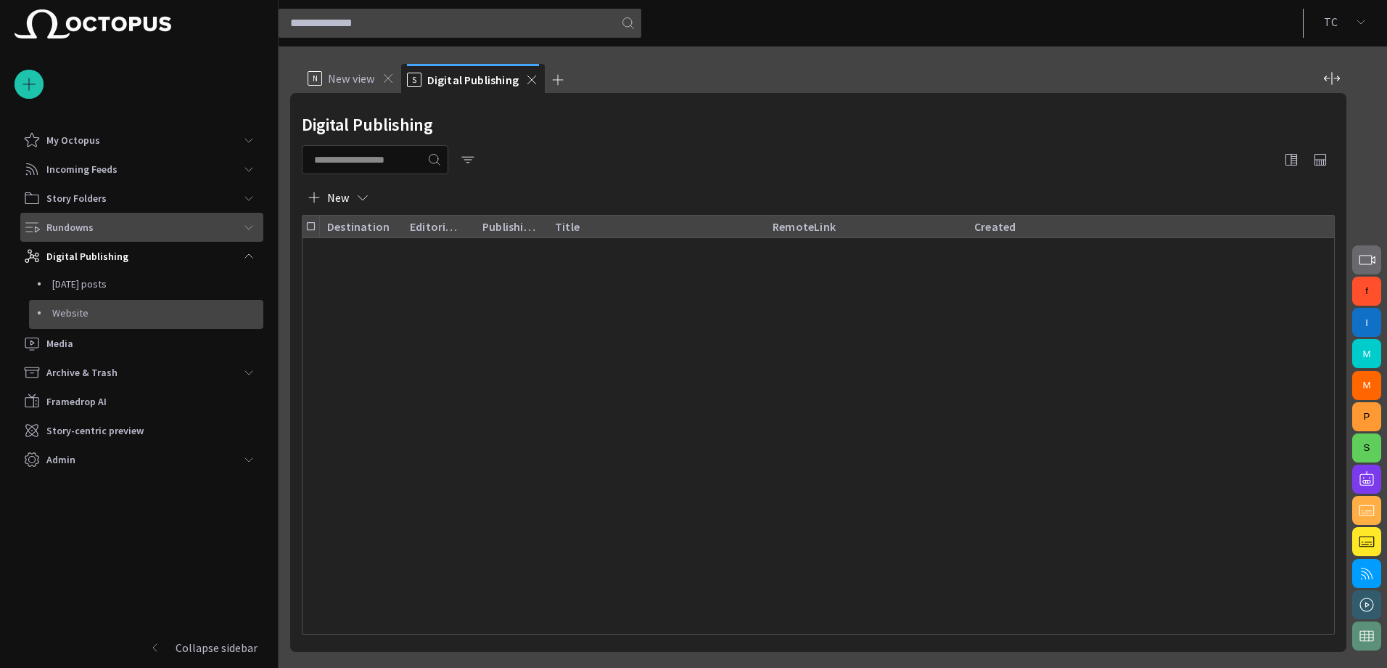
scroll to position [549, 0]
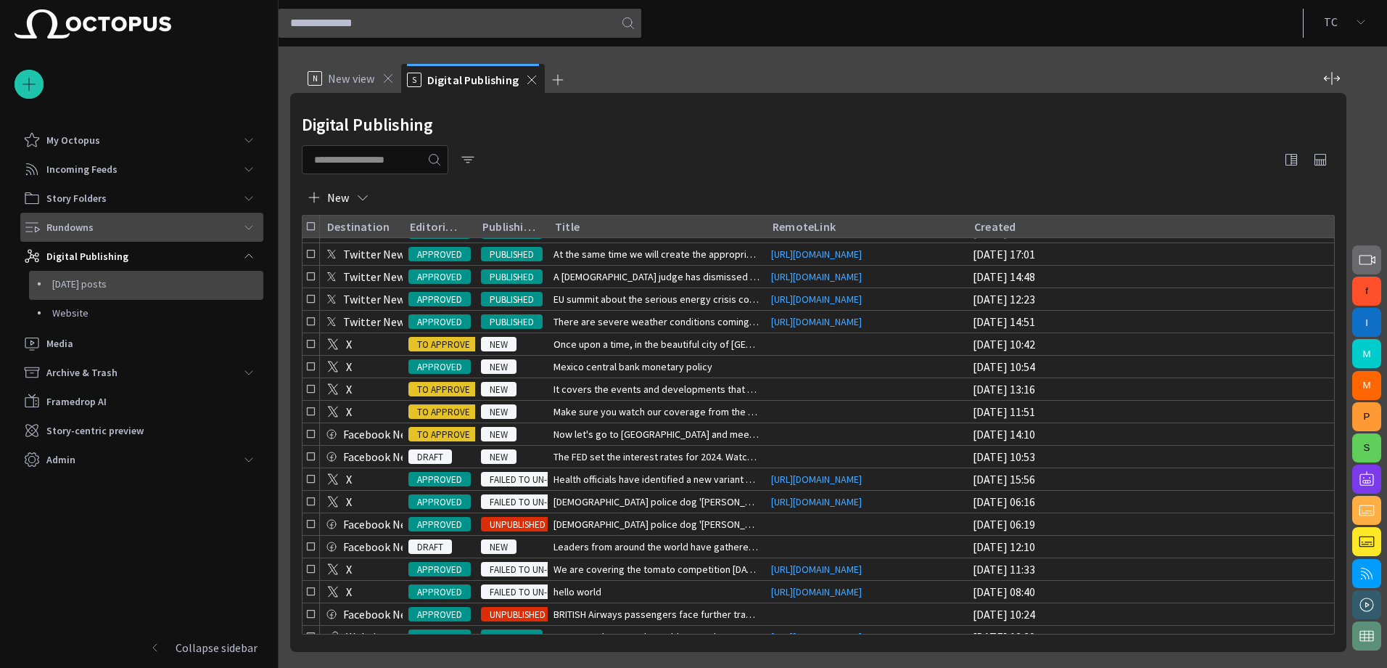
click at [111, 286] on p "[DATE] posts" at bounding box center [157, 283] width 211 height 15
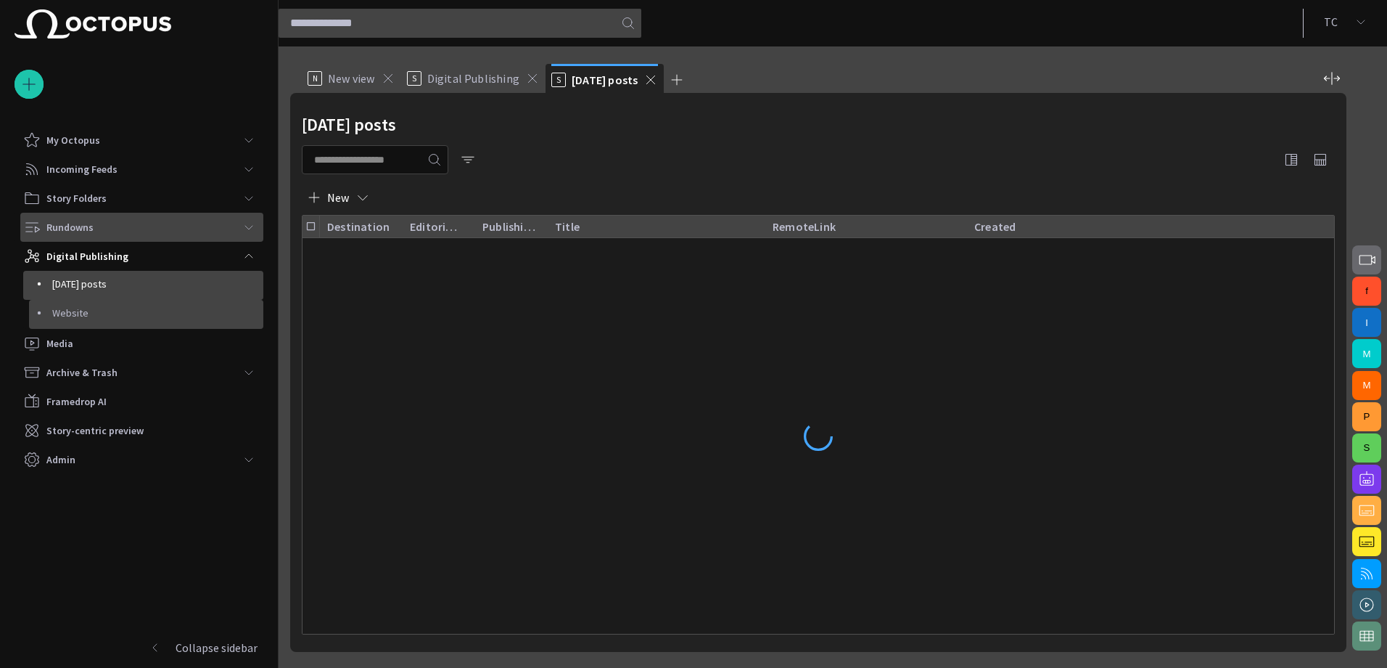
scroll to position [0, 0]
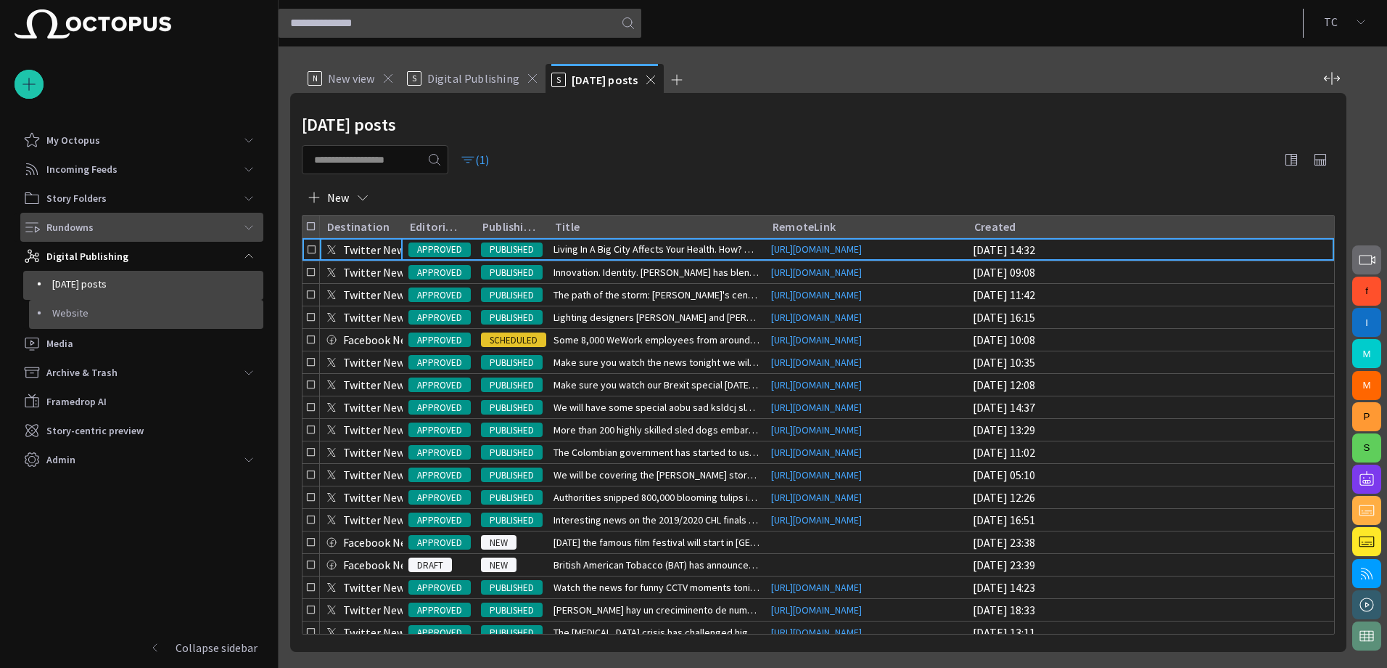
click at [94, 311] on p "Website" at bounding box center [157, 313] width 211 height 15
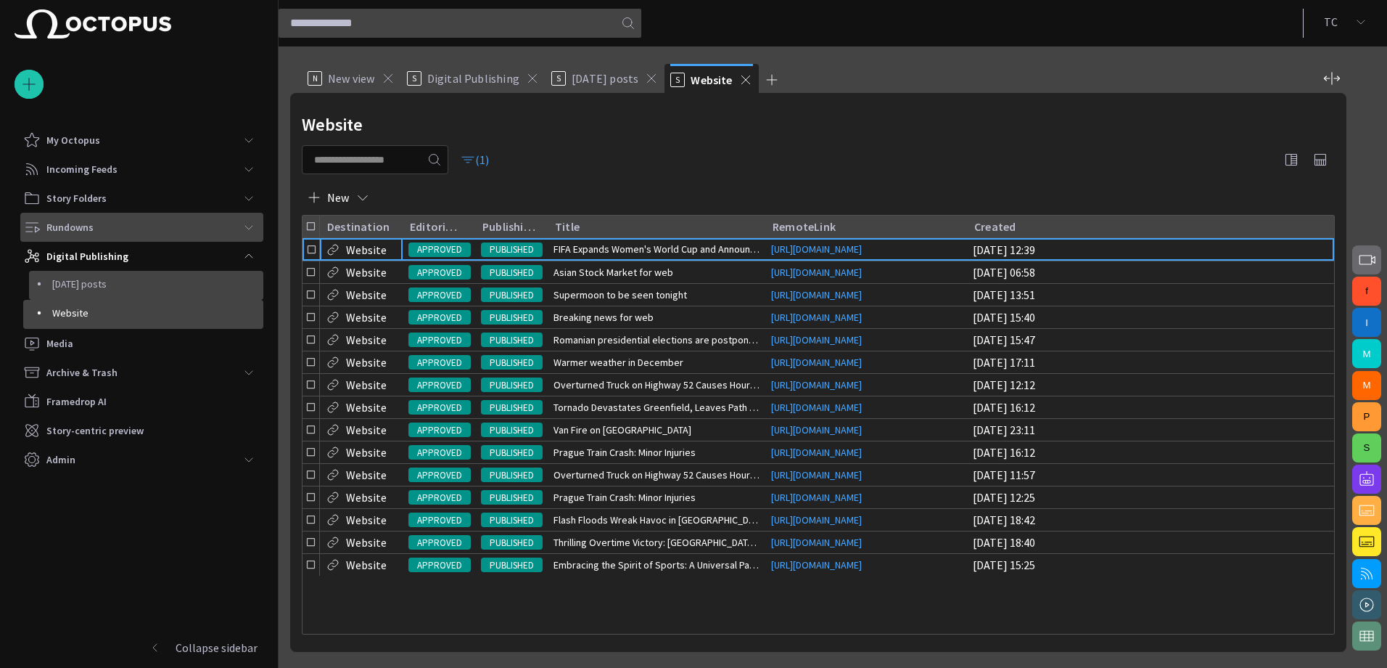
click at [118, 290] on p "[DATE] posts" at bounding box center [157, 283] width 211 height 15
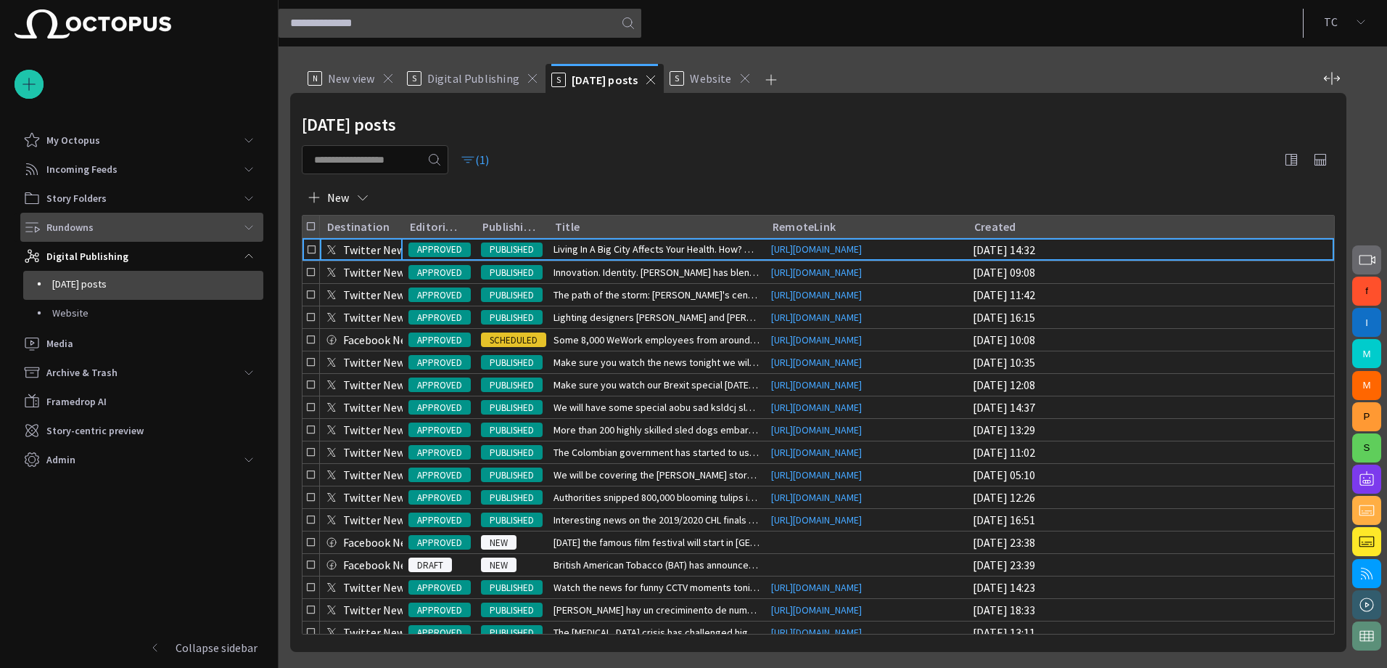
click at [716, 81] on span "Website" at bounding box center [710, 78] width 41 height 15
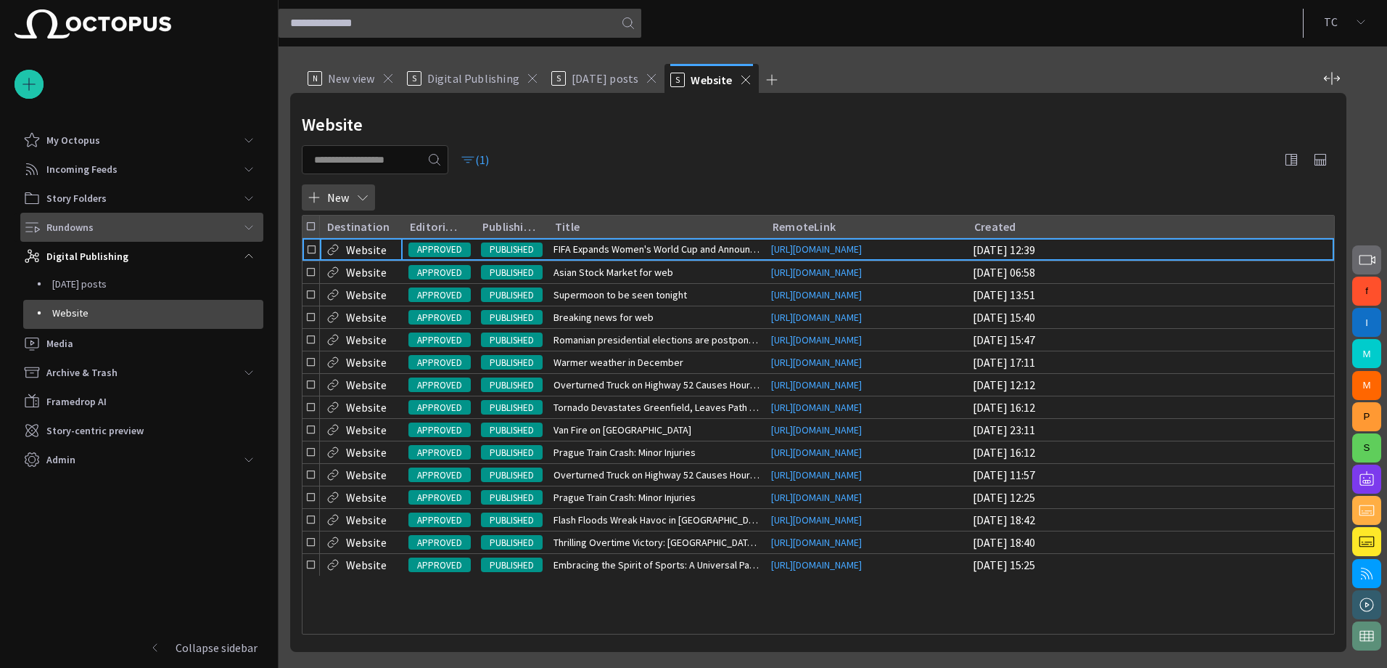
click at [365, 196] on span "button" at bounding box center [363, 197] width 15 height 15
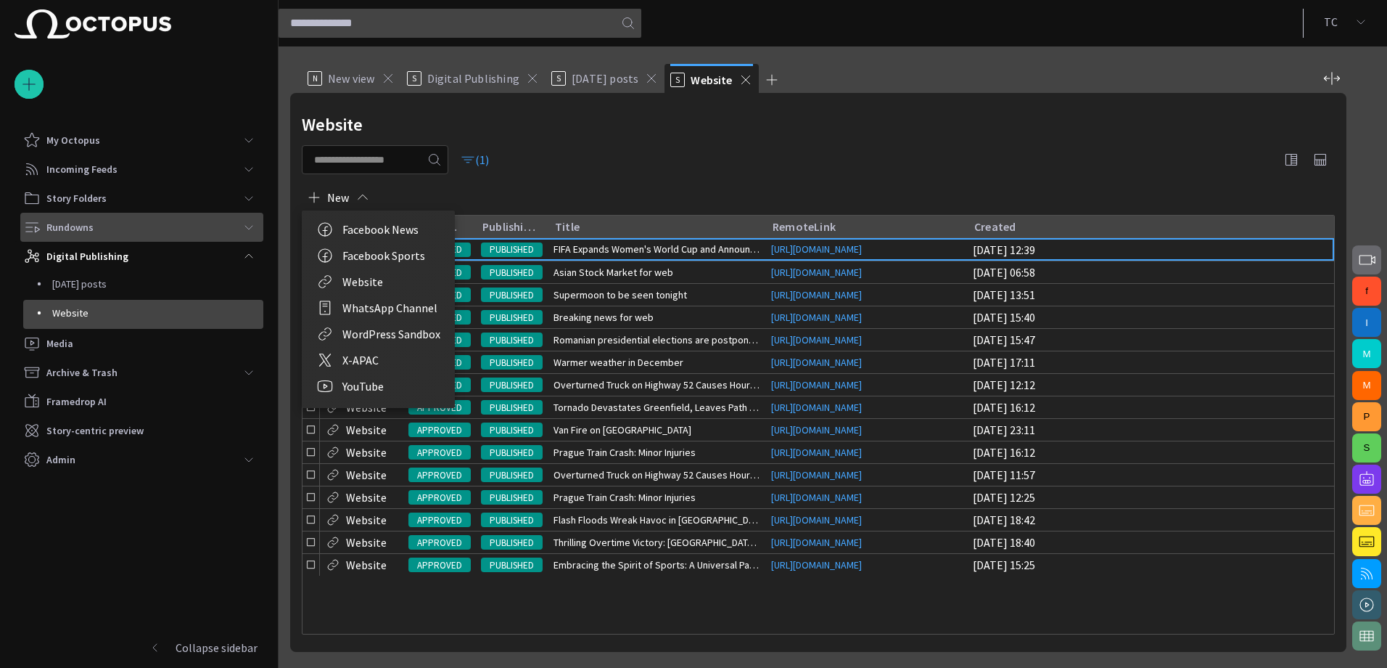
click at [627, 163] on div at bounding box center [693, 334] width 1387 height 668
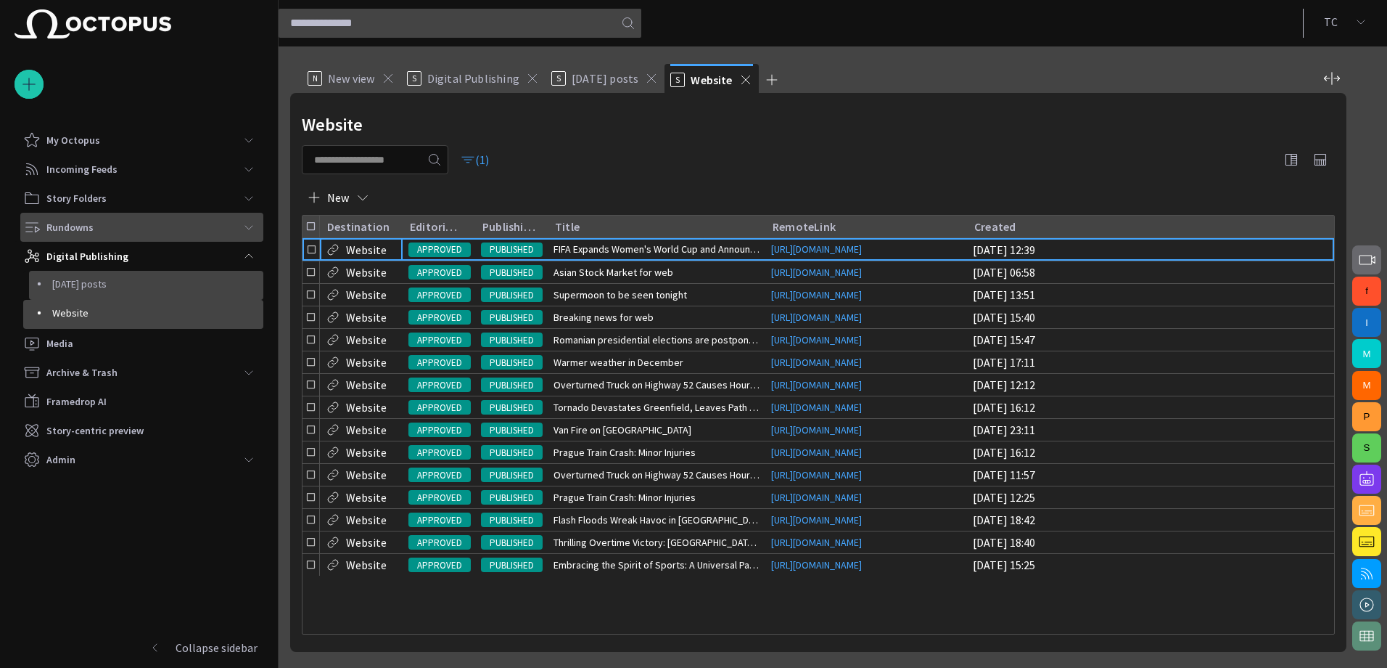
click at [130, 284] on p "[DATE] posts" at bounding box center [157, 283] width 211 height 15
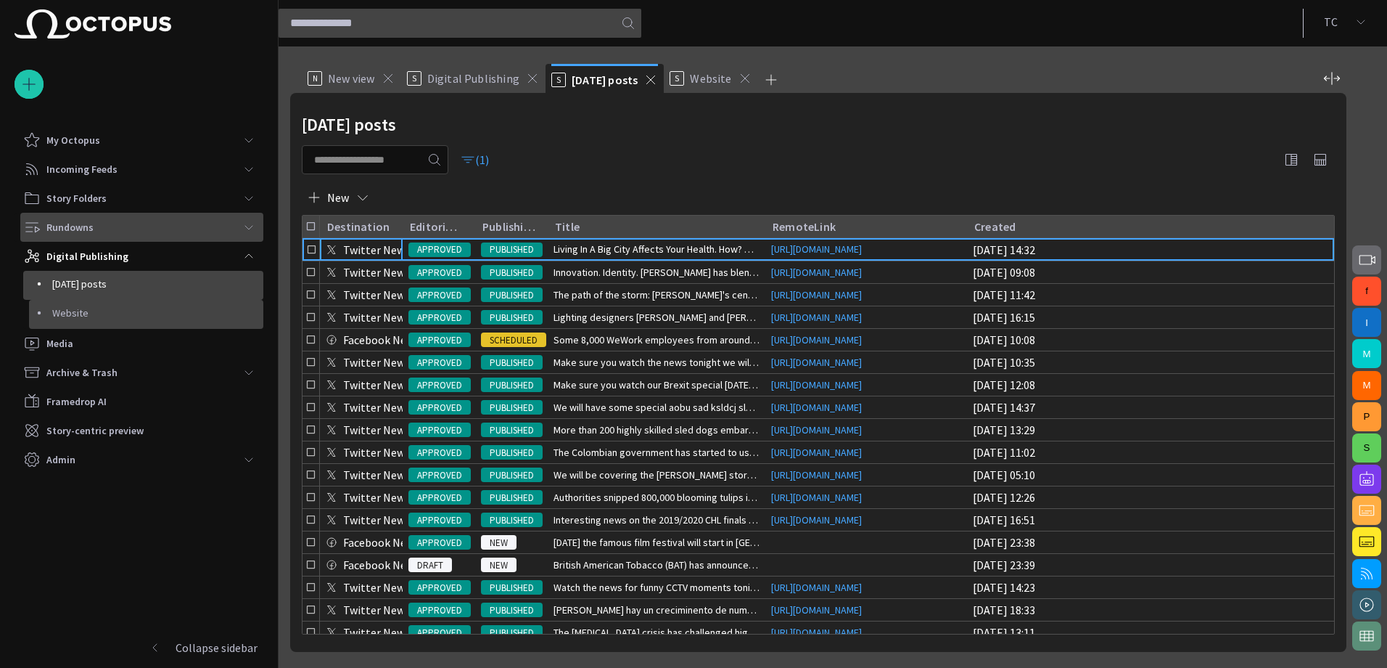
click at [96, 317] on p "Website" at bounding box center [157, 313] width 211 height 15
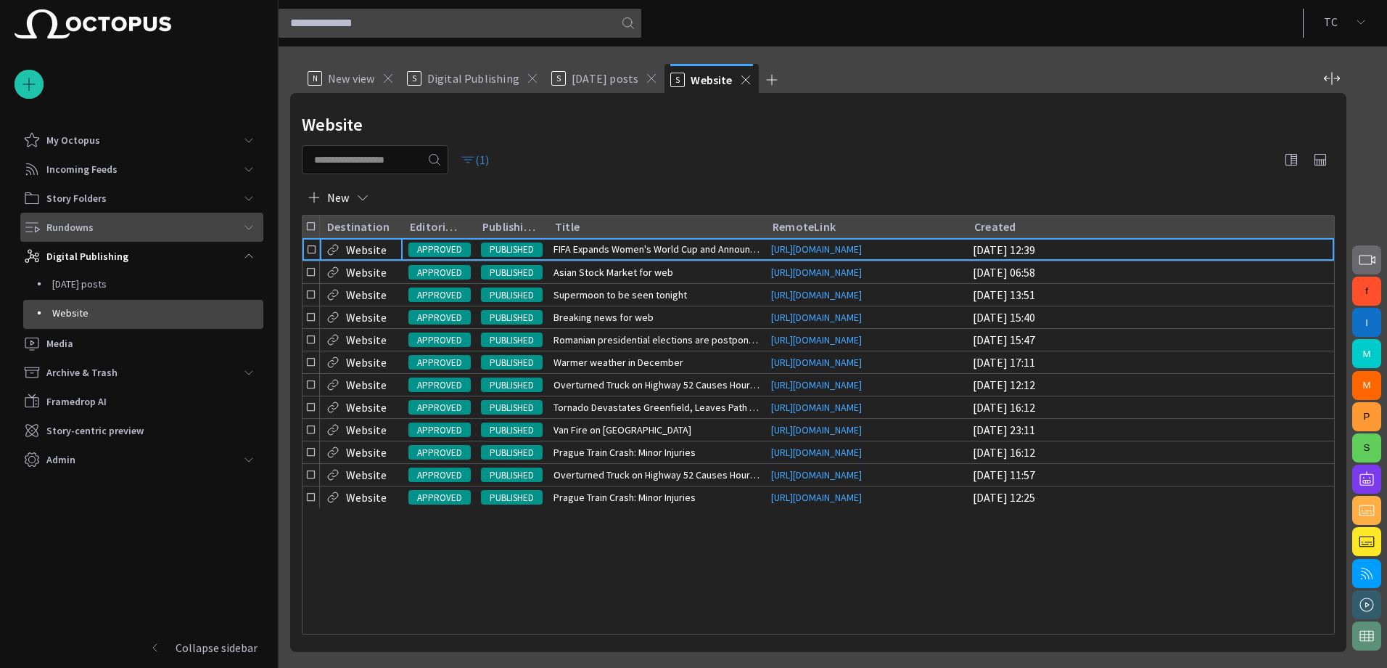
click at [488, 165] on button "(1)" at bounding box center [475, 160] width 42 height 26
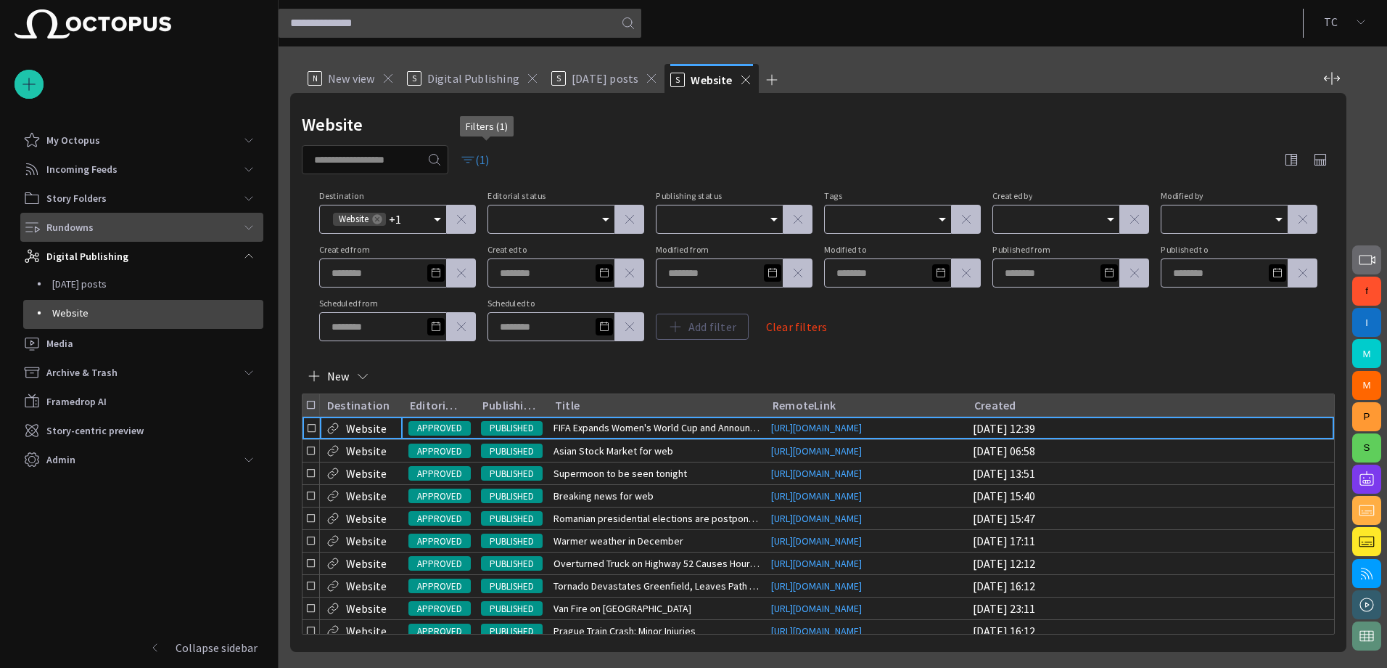
click at [488, 165] on button "(1)" at bounding box center [475, 160] width 42 height 26
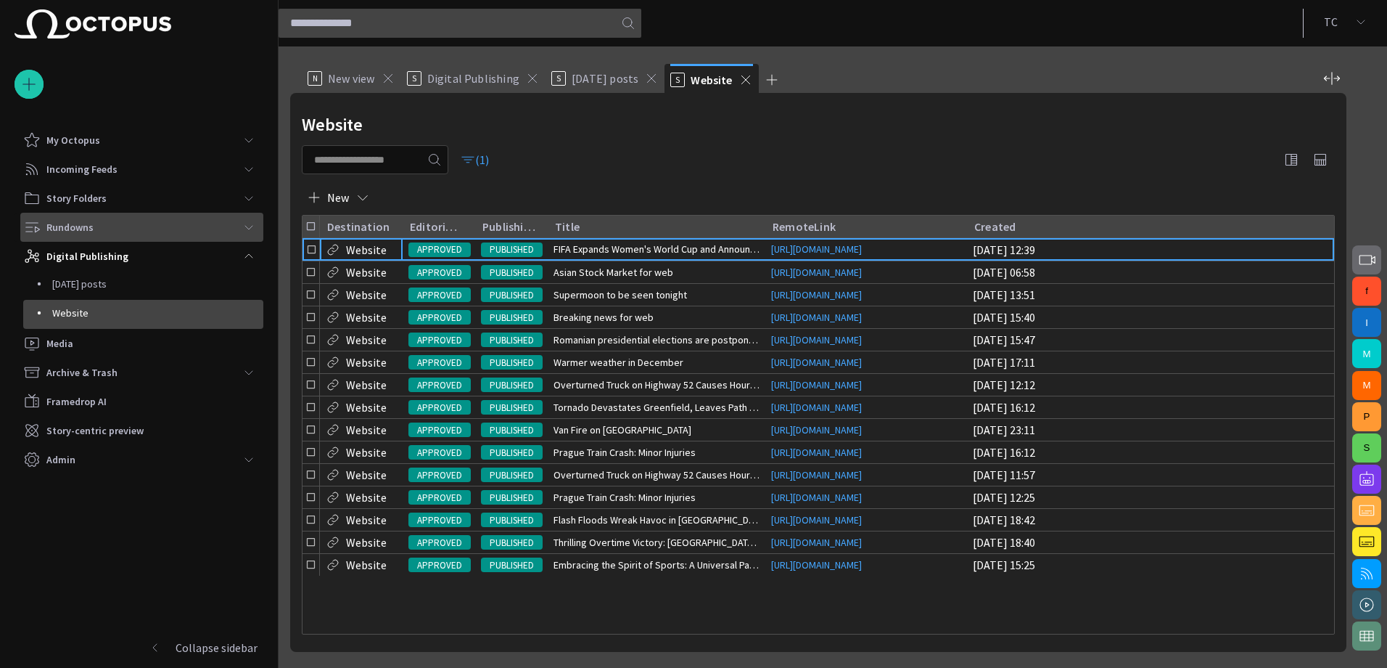
click at [744, 89] on div "S Website" at bounding box center [712, 78] width 82 height 29
click at [742, 83] on span at bounding box center [746, 80] width 15 height 15
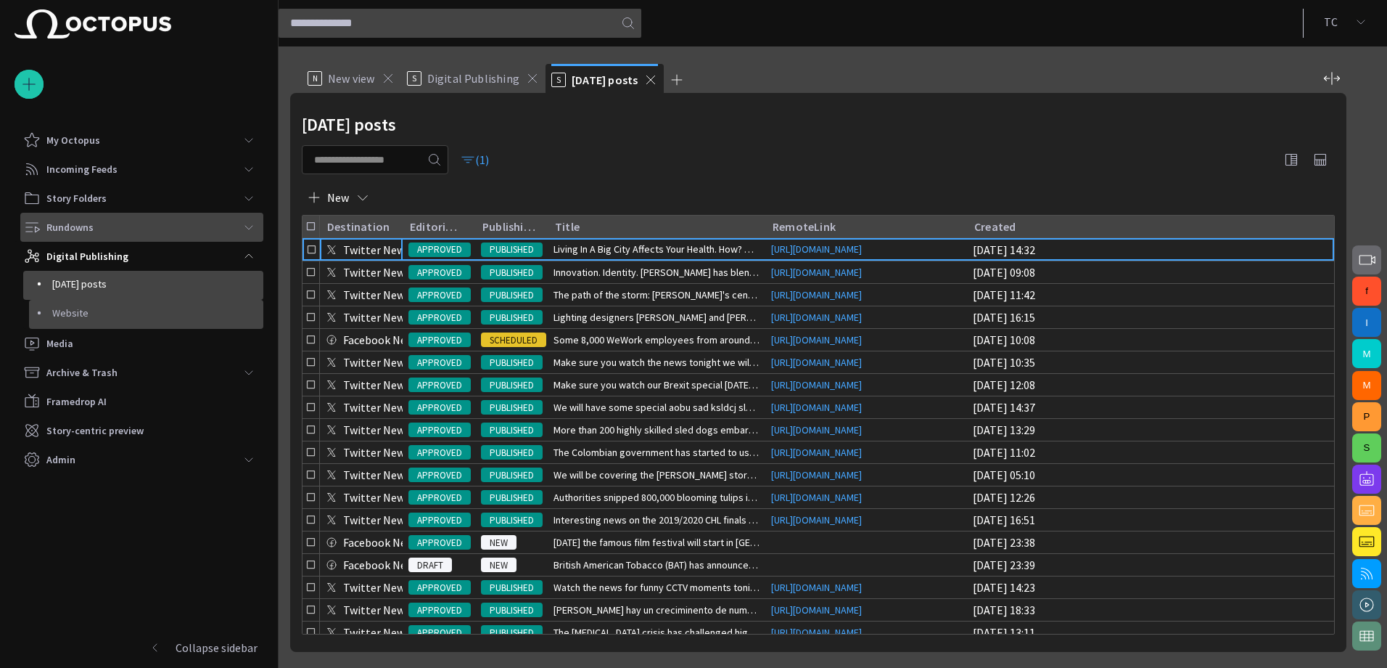
click at [113, 324] on div "Website" at bounding box center [146, 314] width 234 height 29
click at [107, 311] on p "Website" at bounding box center [157, 313] width 211 height 15
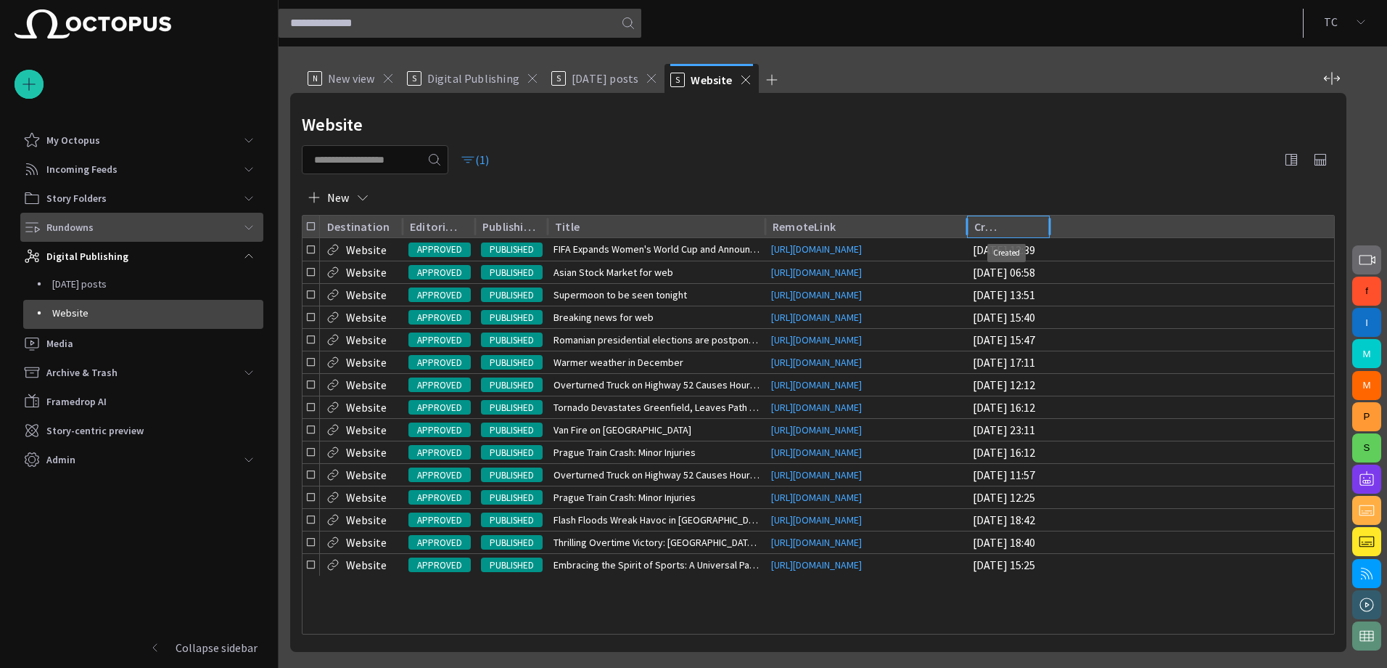
click at [1023, 232] on div "Created" at bounding box center [1007, 226] width 64 height 15
click at [1038, 222] on div "Created" at bounding box center [1007, 226] width 64 height 15
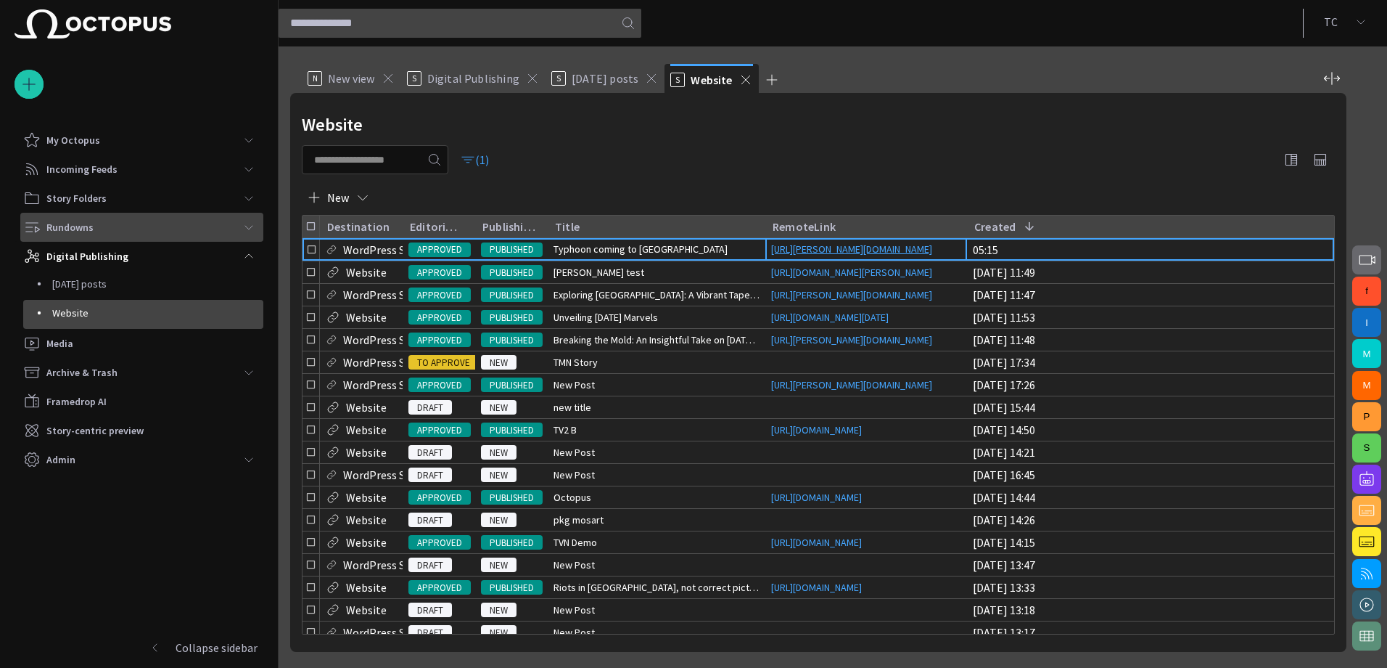
click at [832, 252] on link "[URL][PERSON_NAME][DOMAIN_NAME]" at bounding box center [852, 249] width 173 height 15
click at [254, 258] on span "main menu" at bounding box center [249, 256] width 12 height 12
